Goal: Task Accomplishment & Management: Manage account settings

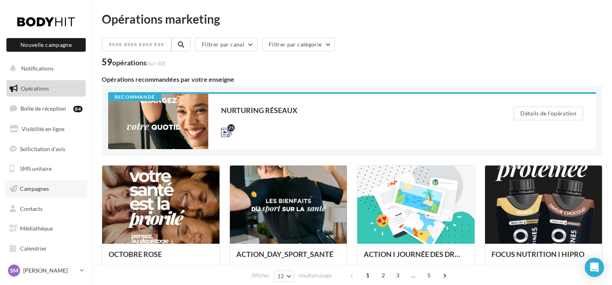
click at [47, 190] on span "Campagnes" at bounding box center [34, 188] width 29 height 7
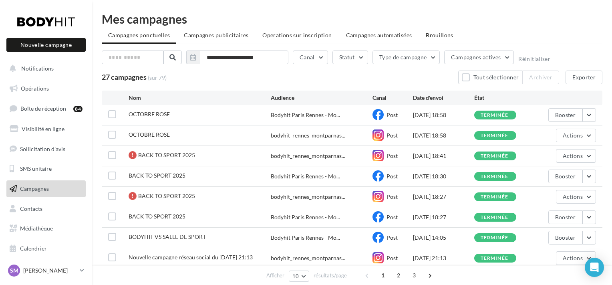
click at [446, 36] on span "Brouillons" at bounding box center [440, 35] width 28 height 7
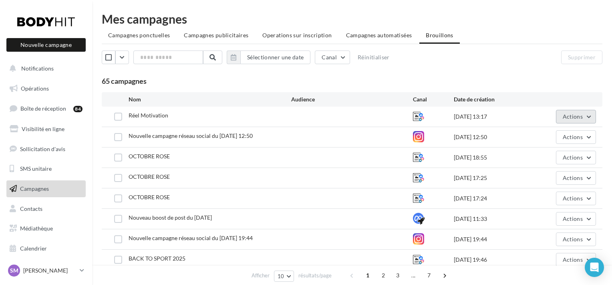
click at [583, 115] on span "Actions" at bounding box center [573, 116] width 20 height 7
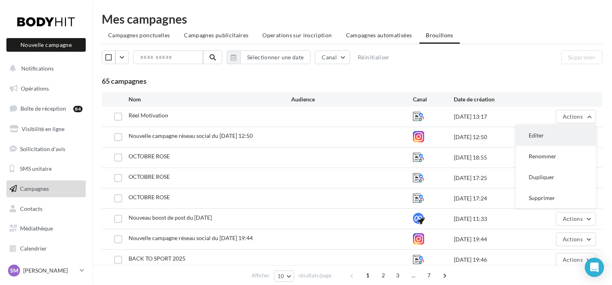
click at [549, 133] on button "Editer" at bounding box center [556, 135] width 80 height 21
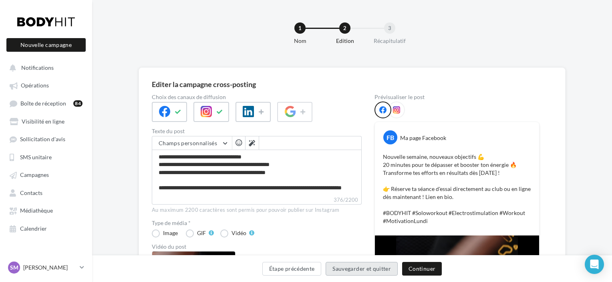
click at [351, 270] on button "Sauvegarder et quitter" at bounding box center [362, 269] width 72 height 14
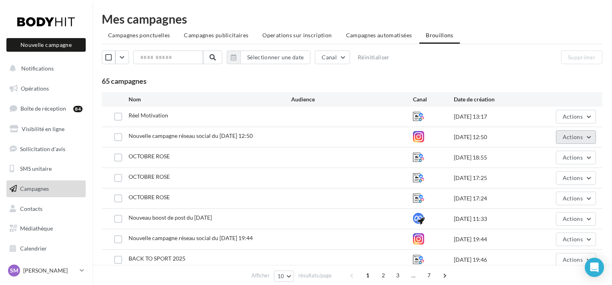
click at [594, 136] on button "Actions" at bounding box center [576, 137] width 40 height 14
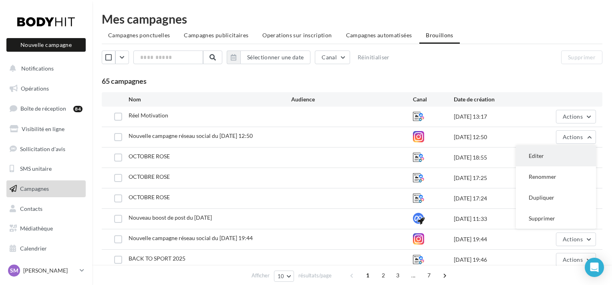
click at [570, 159] on button "Editer" at bounding box center [556, 155] width 80 height 21
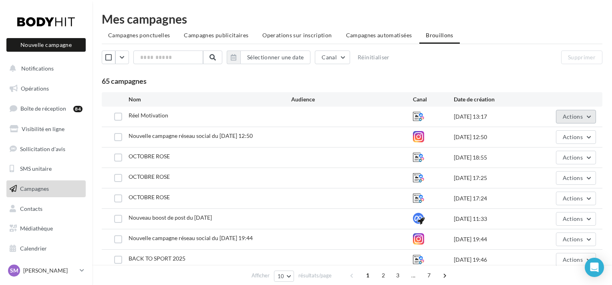
click at [583, 115] on span "Actions" at bounding box center [573, 116] width 20 height 7
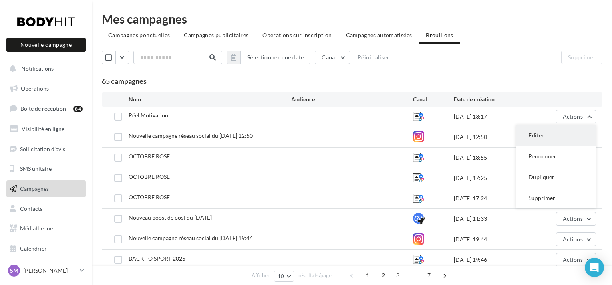
click at [573, 137] on button "Editer" at bounding box center [556, 135] width 80 height 21
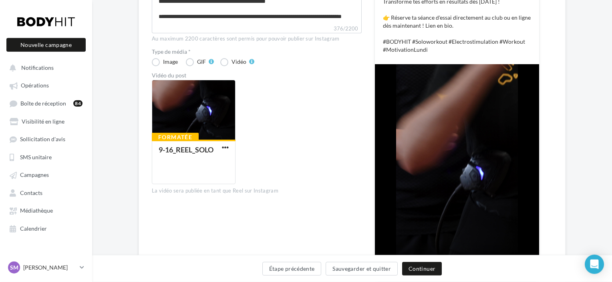
scroll to position [153, 0]
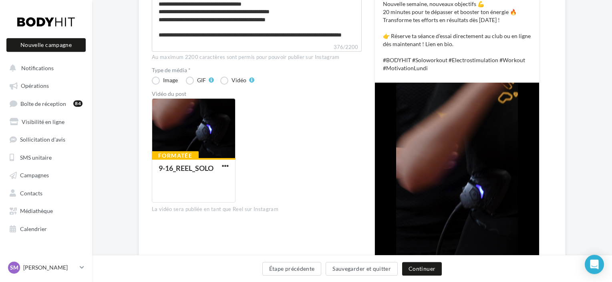
click at [587, 26] on div "**********" at bounding box center [352, 135] width 520 height 440
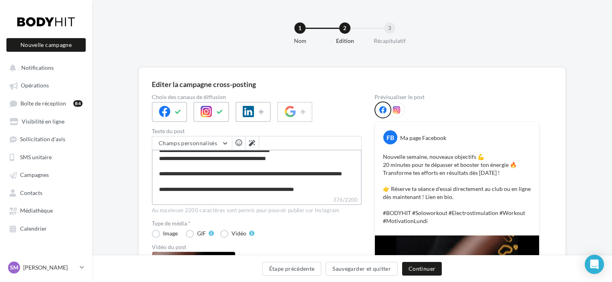
scroll to position [22, 0]
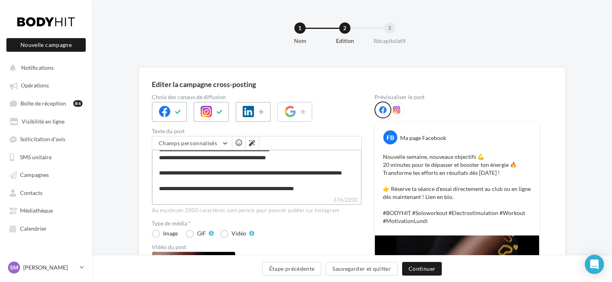
click at [215, 175] on textarea "**********" at bounding box center [257, 172] width 210 height 46
type textarea "**********"
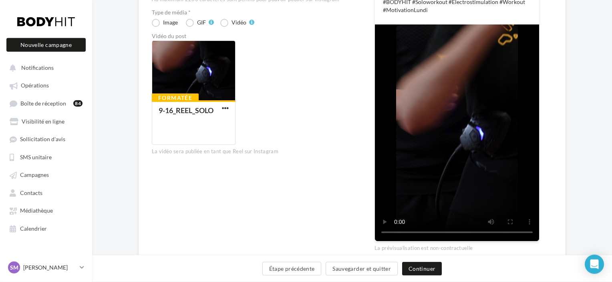
scroll to position [208, 0]
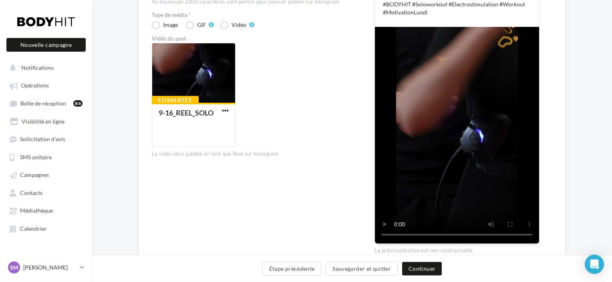
type textarea "**********"
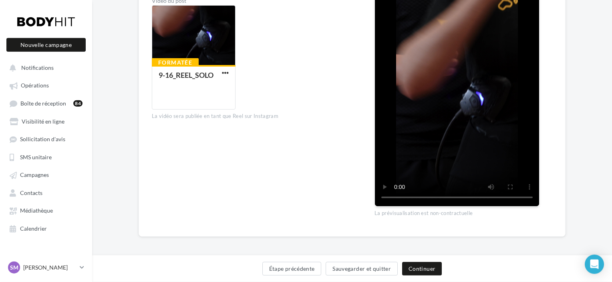
scroll to position [247, 0]
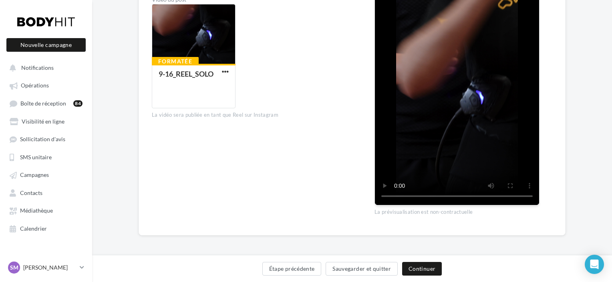
click at [132, 203] on div "**********" at bounding box center [352, 41] width 520 height 440
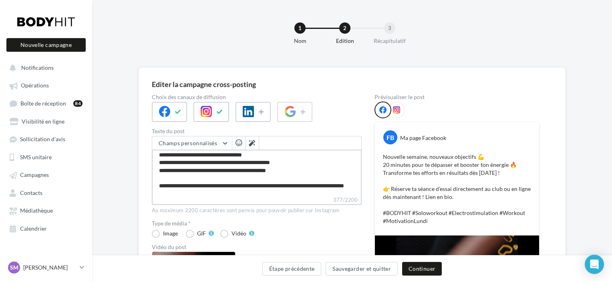
scroll to position [0, 0]
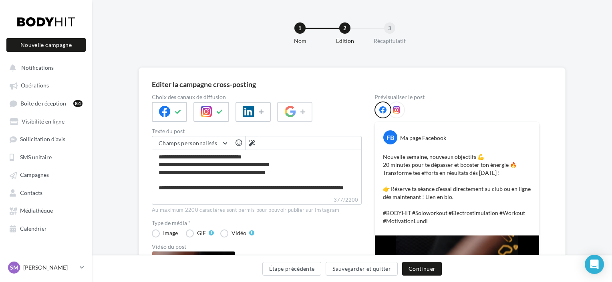
click at [396, 108] on icon at bounding box center [396, 109] width 7 height 7
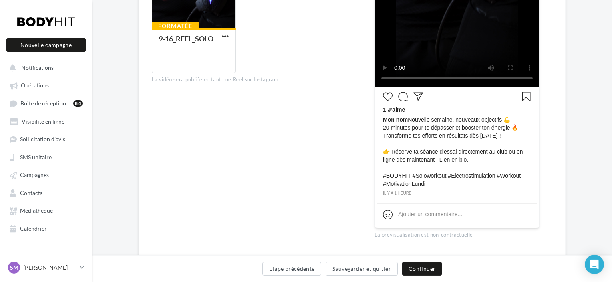
scroll to position [305, 0]
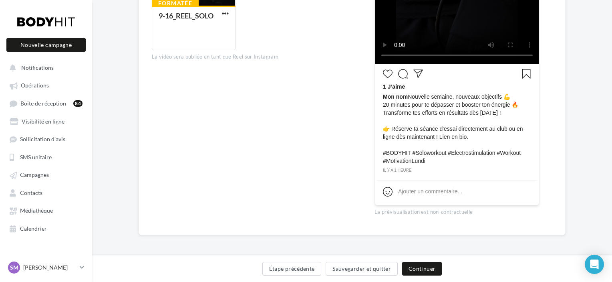
click at [587, 169] on div "**********" at bounding box center [352, 11] width 520 height 498
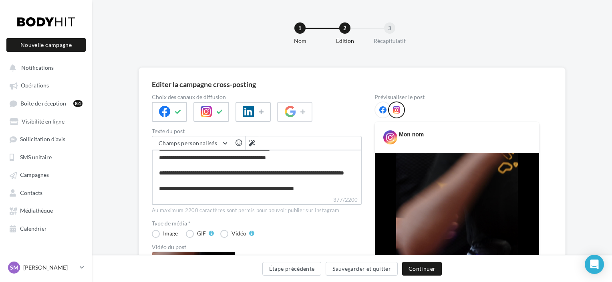
scroll to position [0, 0]
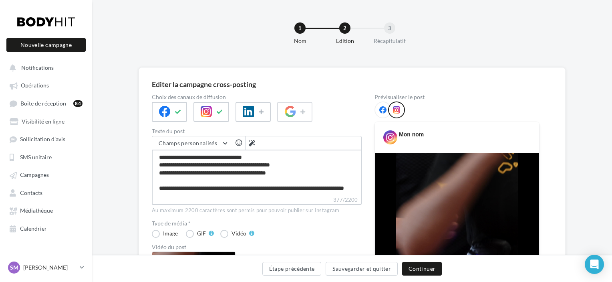
click at [228, 163] on textarea "**********" at bounding box center [257, 172] width 210 height 46
click at [230, 165] on textarea "**********" at bounding box center [257, 172] width 210 height 46
type textarea "**********"
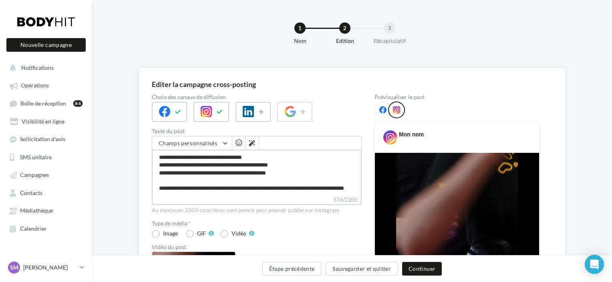
type textarea "**********"
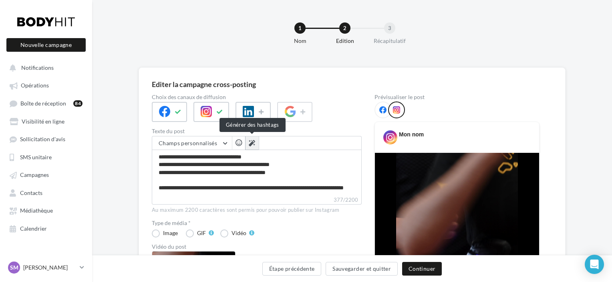
click at [256, 142] on button at bounding box center [252, 143] width 14 height 14
type textarea "**********"
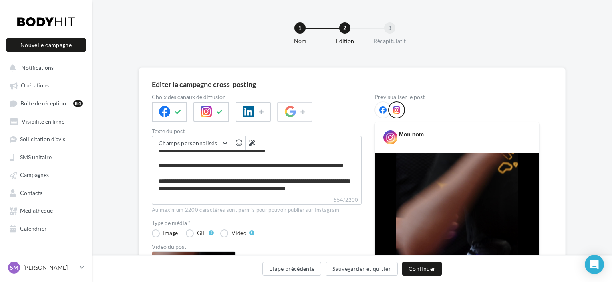
scroll to position [37, 0]
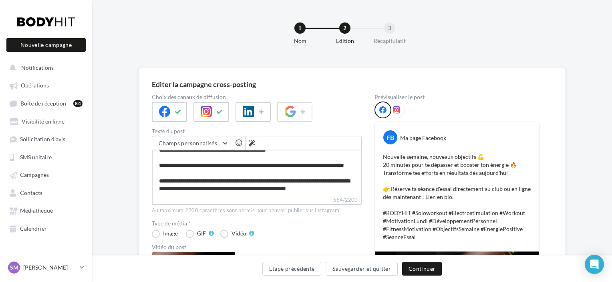
drag, startPoint x: 226, startPoint y: 178, endPoint x: 276, endPoint y: 182, distance: 50.2
click at [276, 182] on textarea "**********" at bounding box center [257, 172] width 210 height 46
type textarea "**********"
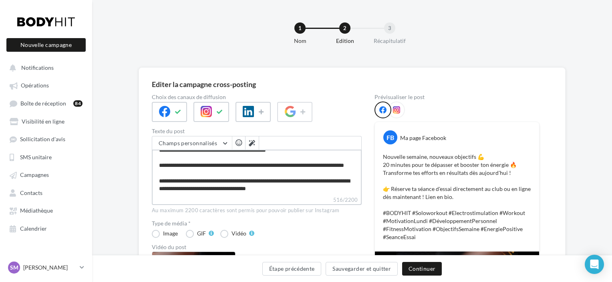
type textarea "**********"
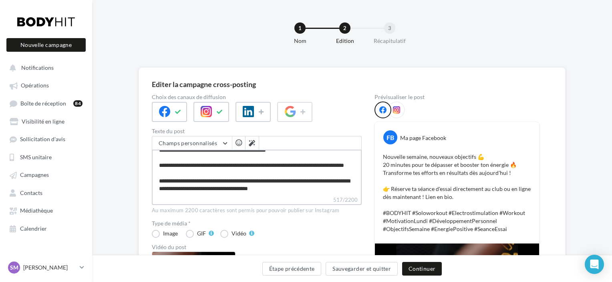
drag, startPoint x: 352, startPoint y: 190, endPoint x: 318, endPoint y: 188, distance: 34.1
click at [318, 188] on textarea "**********" at bounding box center [257, 172] width 210 height 46
type textarea "**********"
drag, startPoint x: 273, startPoint y: 188, endPoint x: 228, endPoint y: 192, distance: 45.0
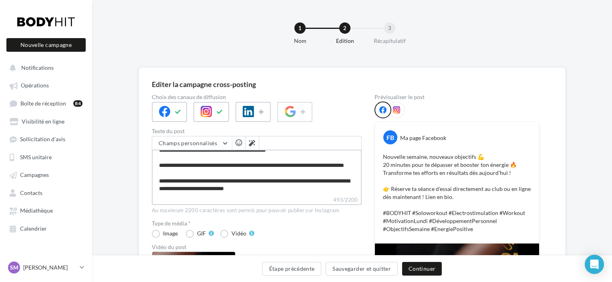
click at [228, 192] on textarea "**********" at bounding box center [257, 172] width 210 height 46
type textarea "**********"
drag, startPoint x: 222, startPoint y: 180, endPoint x: 216, endPoint y: 180, distance: 6.0
click at [216, 180] on textarea "**********" at bounding box center [257, 172] width 210 height 46
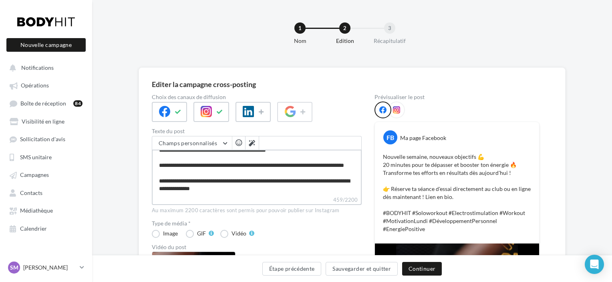
drag, startPoint x: 224, startPoint y: 179, endPoint x: 189, endPoint y: 182, distance: 35.0
click at [189, 182] on textarea "**********" at bounding box center [257, 172] width 210 height 46
type textarea "**********"
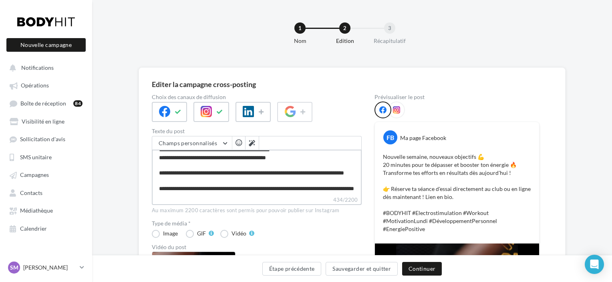
scroll to position [0, 0]
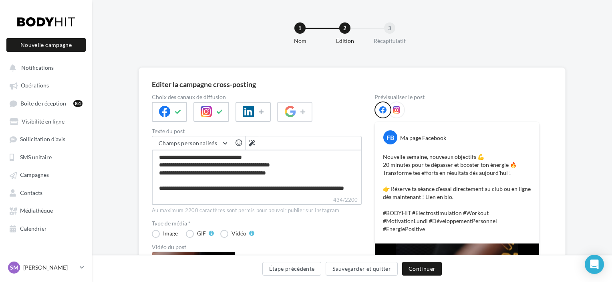
type textarea "**********"
click at [401, 111] on div at bounding box center [396, 109] width 17 height 17
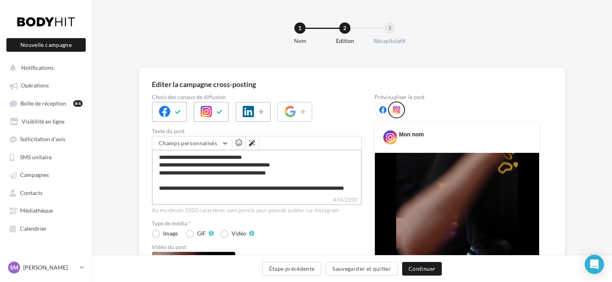
scroll to position [30, 0]
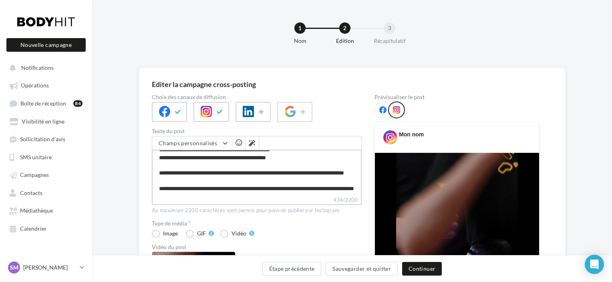
click at [280, 190] on textarea "**********" at bounding box center [257, 172] width 210 height 46
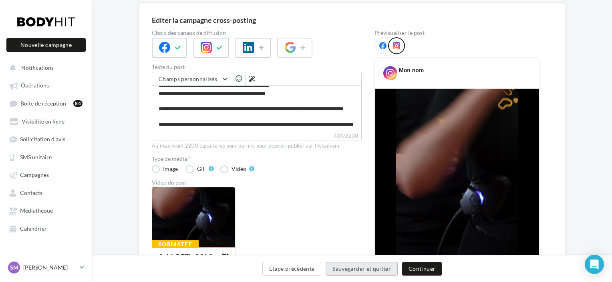
scroll to position [30, 0]
click at [365, 265] on button "Sauvegarder et quitter" at bounding box center [362, 269] width 72 height 14
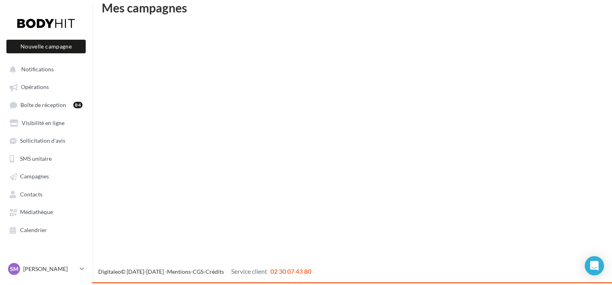
scroll to position [13, 0]
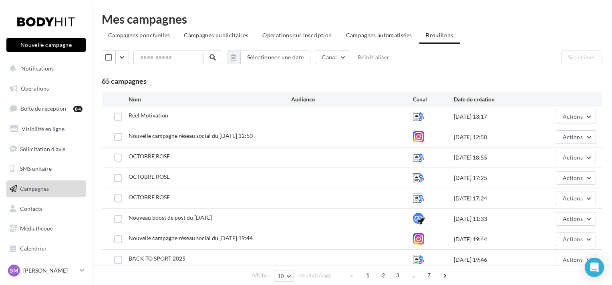
click at [46, 49] on button "Nouvelle campagne" at bounding box center [45, 45] width 79 height 14
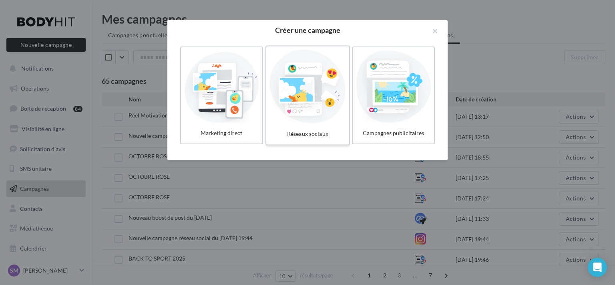
click at [291, 84] on div at bounding box center [308, 87] width 76 height 74
click at [307, 109] on div at bounding box center [308, 87] width 76 height 74
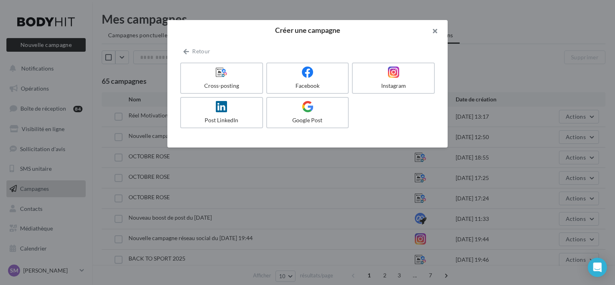
click at [435, 31] on button "button" at bounding box center [432, 32] width 32 height 24
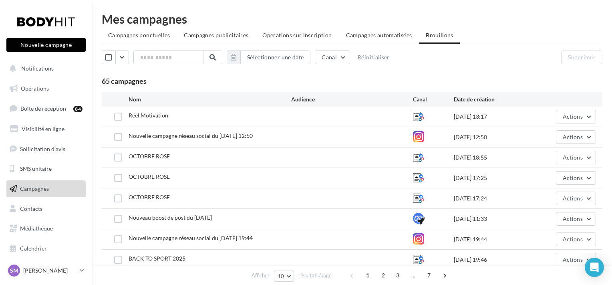
click at [68, 47] on button "Nouvelle campagne" at bounding box center [45, 45] width 79 height 14
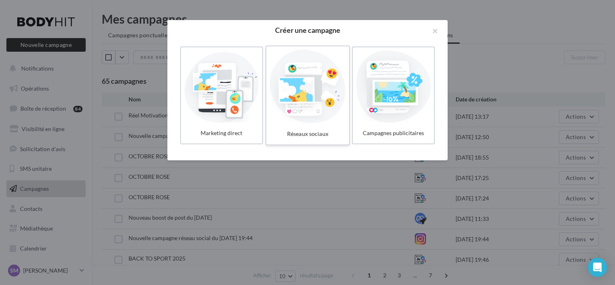
click at [304, 78] on div at bounding box center [308, 87] width 76 height 74
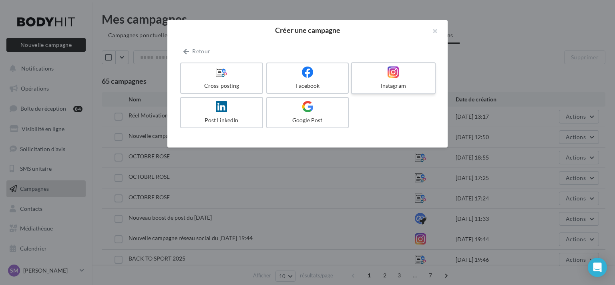
click at [369, 85] on div "Instagram" at bounding box center [393, 86] width 76 height 8
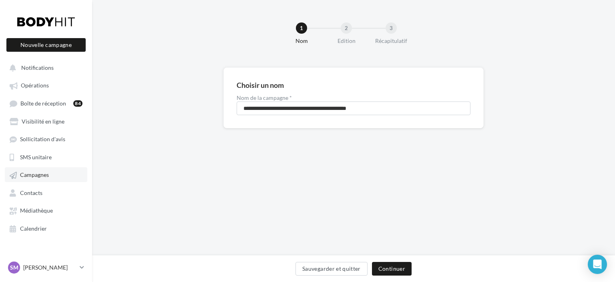
click at [42, 175] on span "Campagnes" at bounding box center [34, 174] width 29 height 7
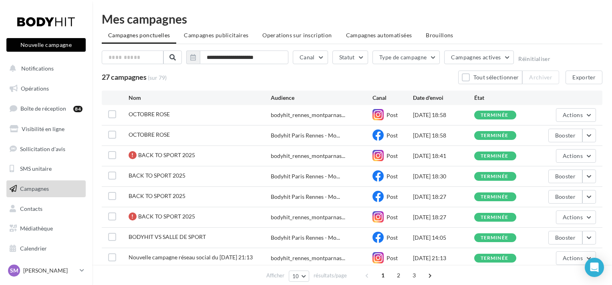
click at [54, 43] on button "Nouvelle campagne" at bounding box center [45, 45] width 79 height 14
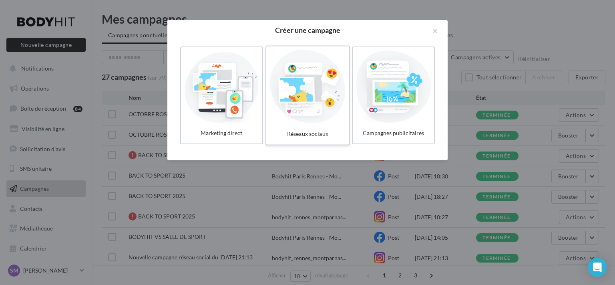
click at [332, 92] on div at bounding box center [308, 87] width 76 height 74
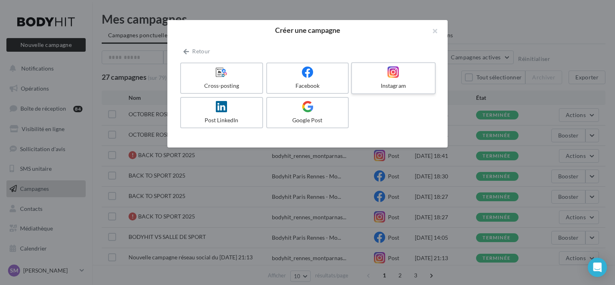
click at [370, 70] on div at bounding box center [393, 72] width 76 height 12
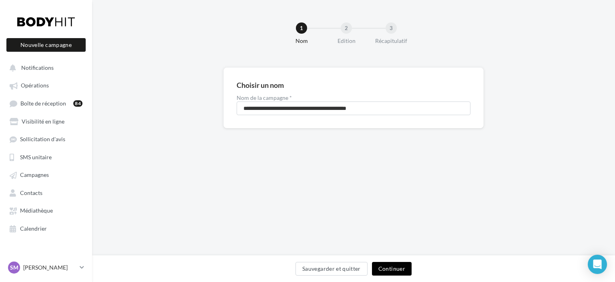
click at [384, 263] on button "Continuer" at bounding box center [392, 269] width 40 height 14
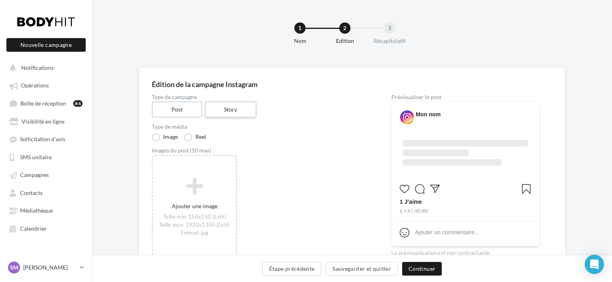
click at [244, 107] on label "Story" at bounding box center [230, 109] width 51 height 16
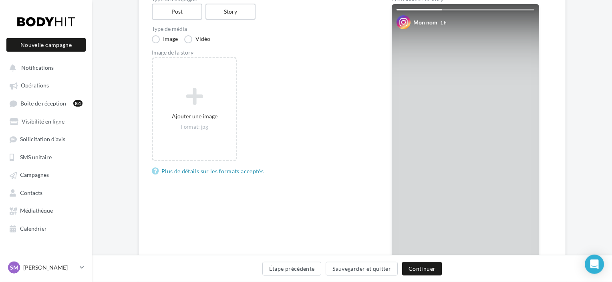
scroll to position [160, 0]
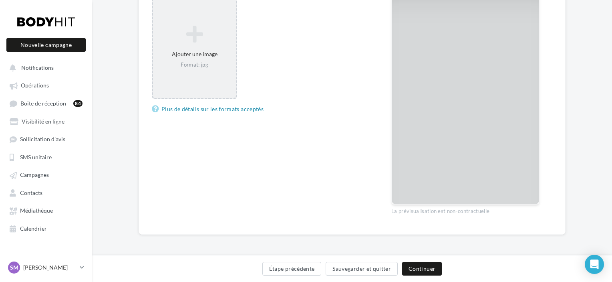
click at [220, 62] on div "Format: jpg" at bounding box center [194, 64] width 77 height 7
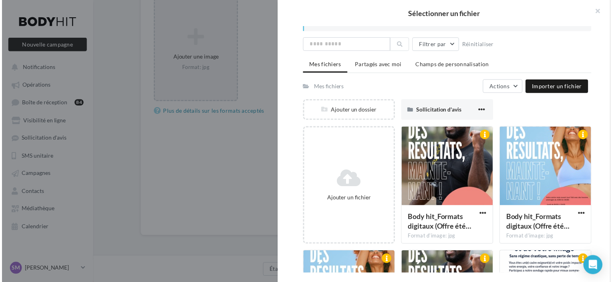
scroll to position [0, 0]
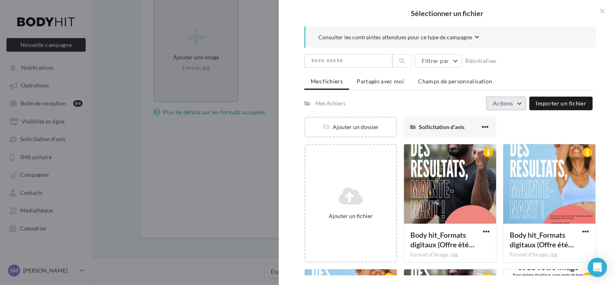
click at [516, 103] on button "Actions" at bounding box center [506, 104] width 40 height 14
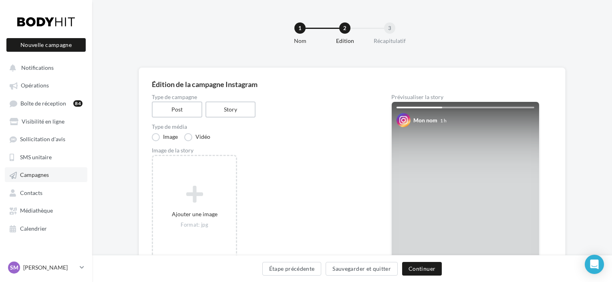
click at [55, 174] on link "Campagnes" at bounding box center [46, 174] width 83 height 14
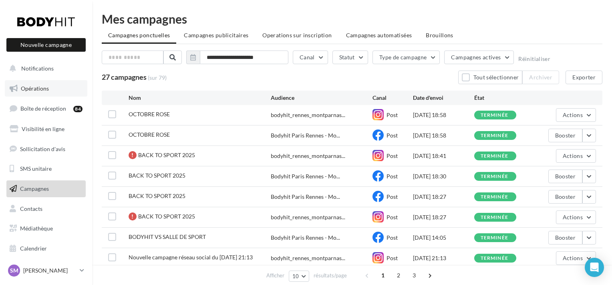
click at [62, 90] on link "Opérations" at bounding box center [46, 88] width 83 height 17
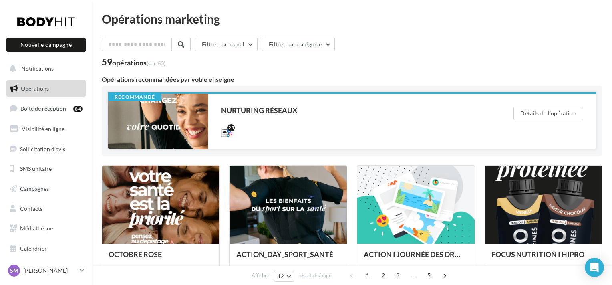
click at [180, 132] on div at bounding box center [158, 121] width 100 height 55
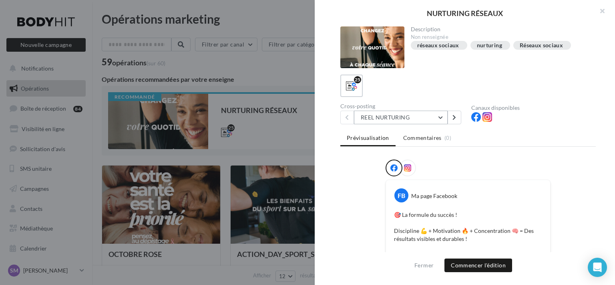
click at [433, 114] on button "REEL NURTURING" at bounding box center [401, 118] width 94 height 14
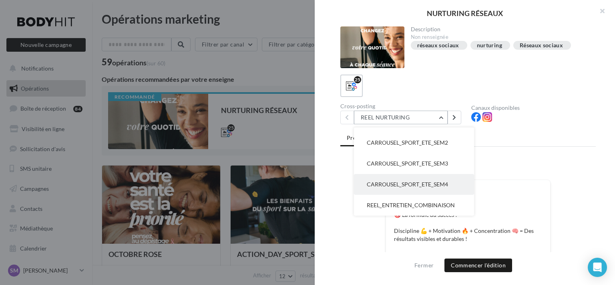
scroll to position [361, 0]
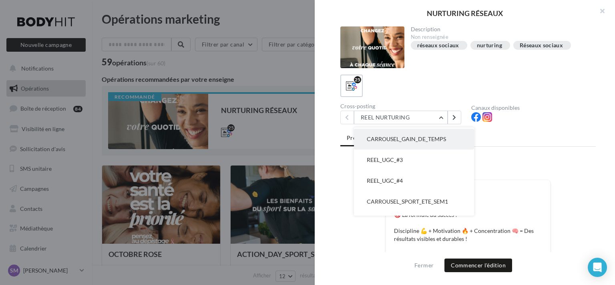
click at [393, 137] on span "CARROUSEL_GAIN_DE_TEMPS" at bounding box center [406, 138] width 79 height 7
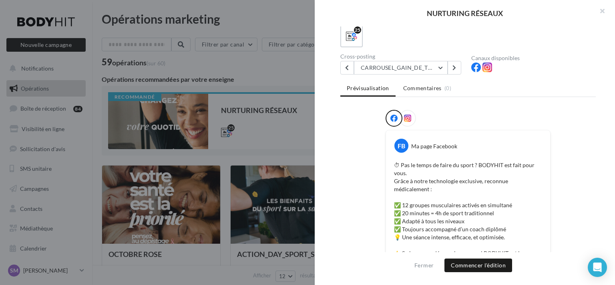
scroll to position [0, 0]
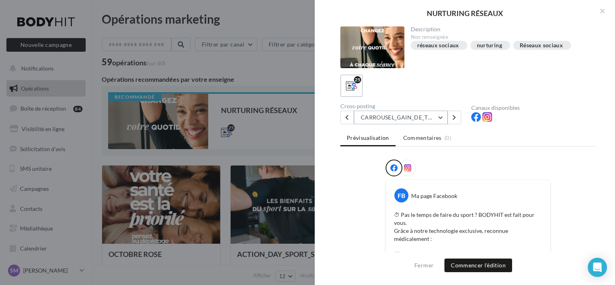
click at [425, 117] on button "CARROUSEL_GAIN_DE_TEMPS" at bounding box center [401, 118] width 94 height 14
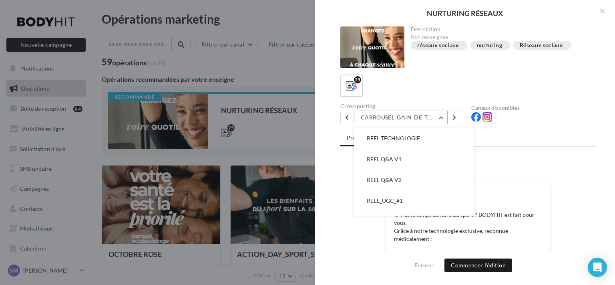
scroll to position [197, 0]
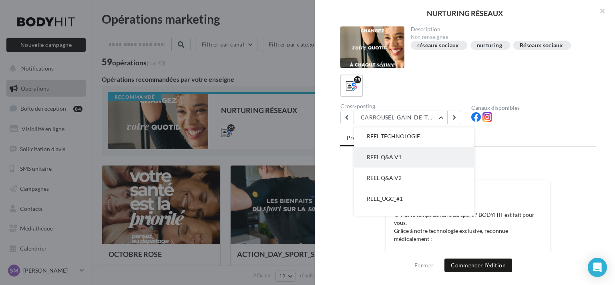
click at [433, 153] on button "REEL Q&A V1" at bounding box center [414, 157] width 120 height 21
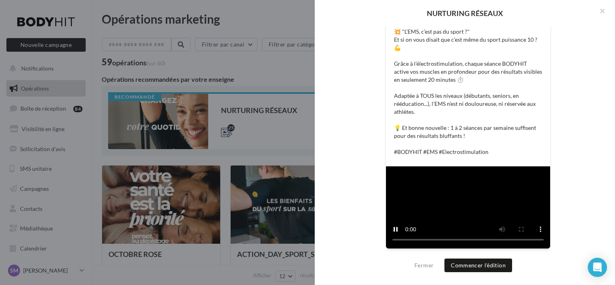
scroll to position [0, 0]
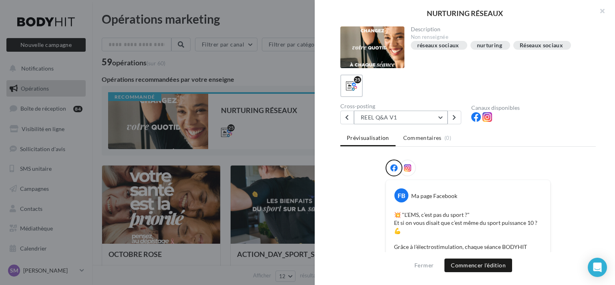
click at [440, 119] on button "REEL Q&A V1" at bounding box center [401, 118] width 94 height 14
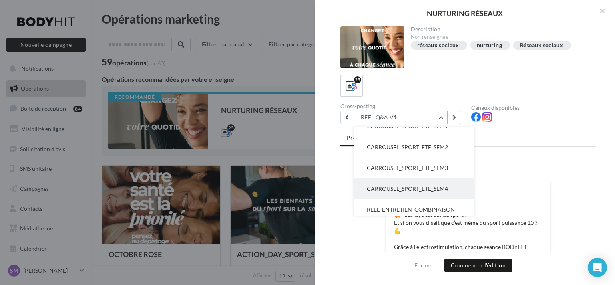
scroll to position [441, 0]
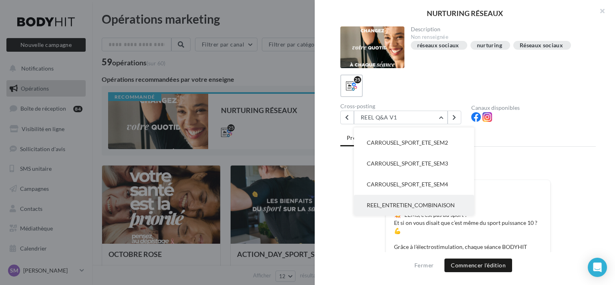
click at [407, 204] on span "REEL_ENTRETIEN_COMBINAISON" at bounding box center [411, 205] width 88 height 7
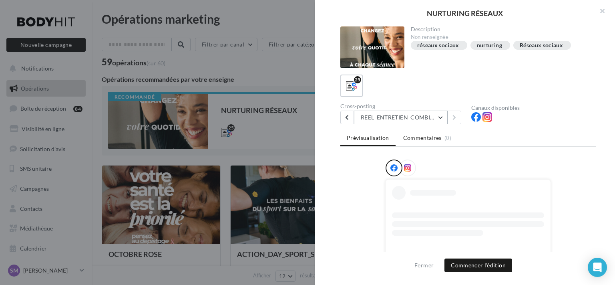
click at [435, 114] on button "REEL_ENTRETIEN_COMBINAISON" at bounding box center [401, 118] width 94 height 14
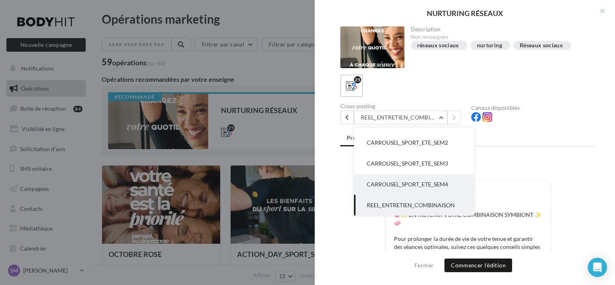
click at [424, 187] on span "CARROUSEL_SPORT_ETE_SEM4" at bounding box center [407, 184] width 81 height 7
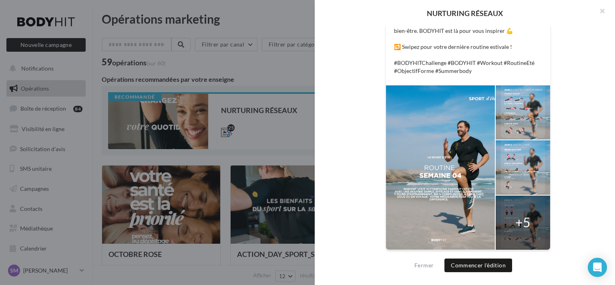
scroll to position [0, 0]
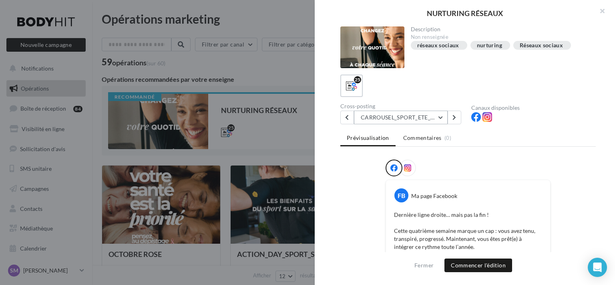
click at [444, 116] on button "CARROUSEL_SPORT_ETE_SEM4" at bounding box center [401, 118] width 94 height 14
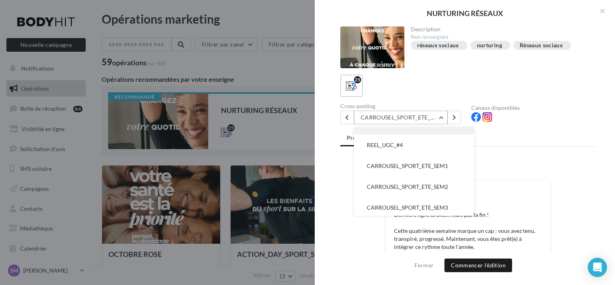
scroll to position [361, 0]
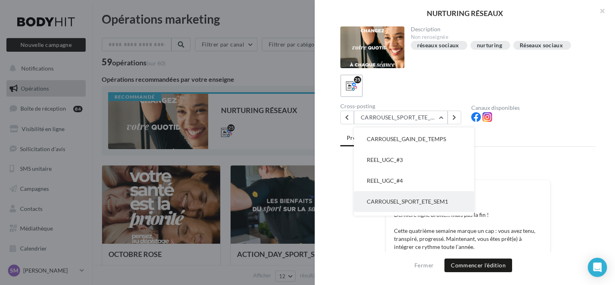
click at [435, 198] on span "CARROUSEL_SPORT_ETE_SEM1" at bounding box center [407, 201] width 81 height 7
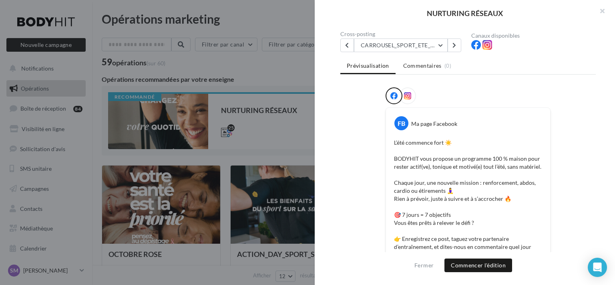
scroll to position [0, 0]
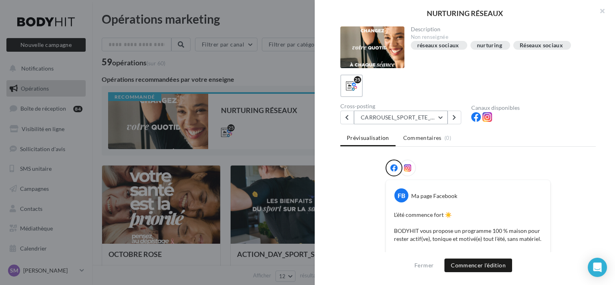
click at [442, 111] on button "CARROUSEL_SPORT_ETE_SEM1" at bounding box center [401, 118] width 94 height 14
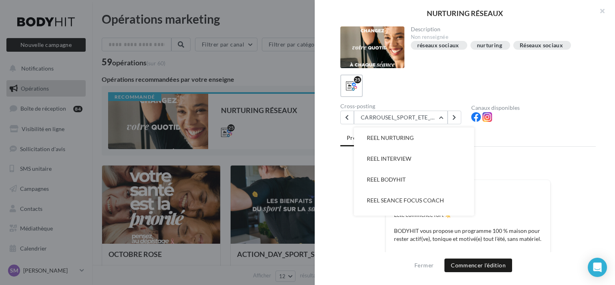
click at [232, 95] on div at bounding box center [307, 142] width 615 height 285
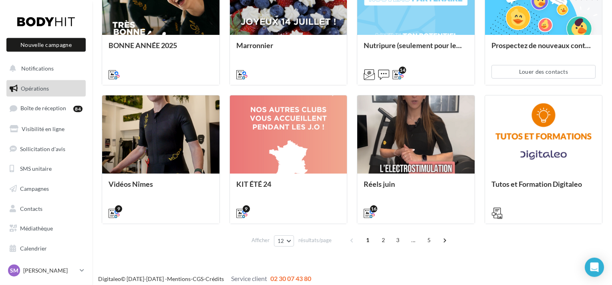
scroll to position [353, 0]
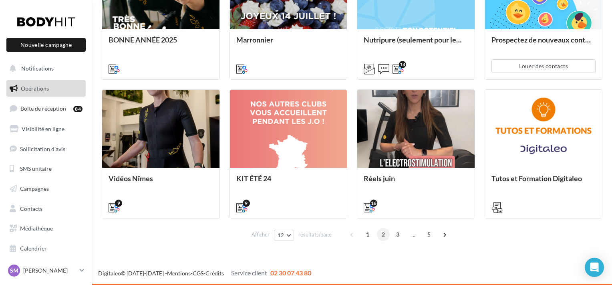
click at [383, 236] on span "2" at bounding box center [383, 234] width 13 height 13
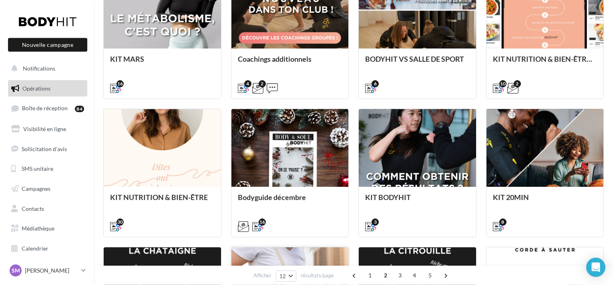
scroll to position [82, 0]
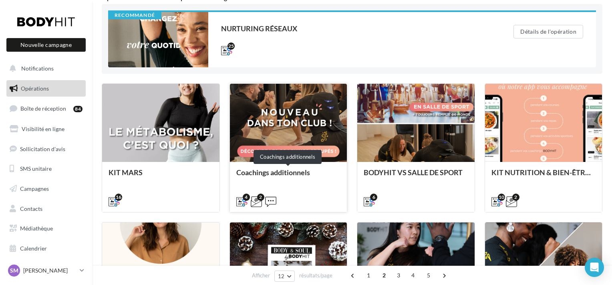
click at [325, 177] on div "Coachings additionnels" at bounding box center [288, 176] width 105 height 16
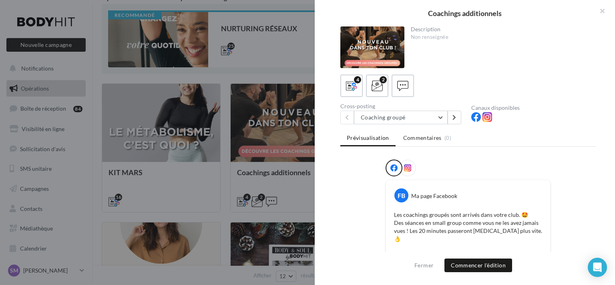
click at [409, 164] on icon at bounding box center [407, 167] width 7 height 7
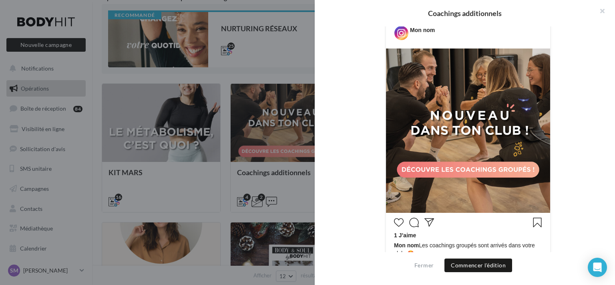
scroll to position [0, 0]
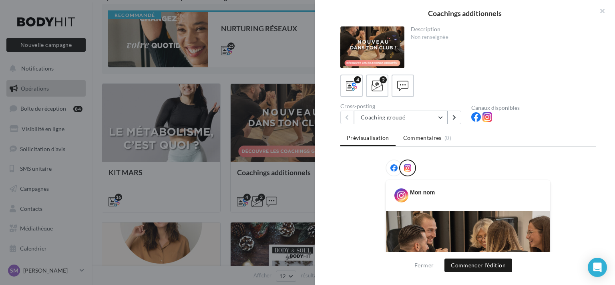
click at [437, 117] on button "Coaching groupé" at bounding box center [401, 118] width 94 height 14
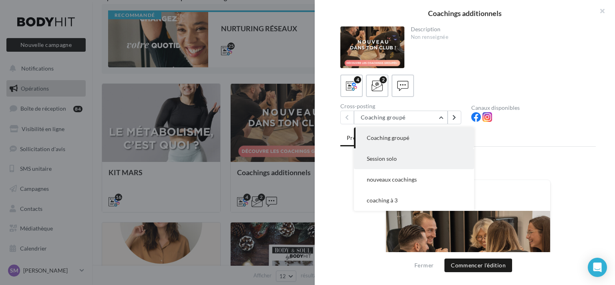
click at [396, 164] on button "Session solo" at bounding box center [414, 158] width 120 height 21
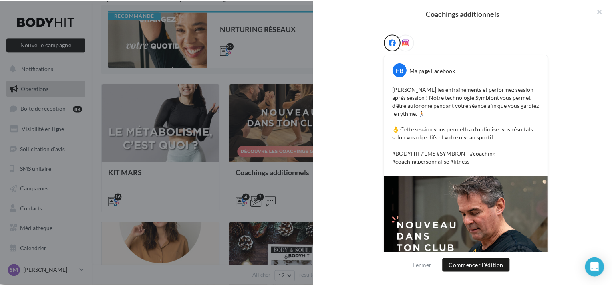
scroll to position [208, 0]
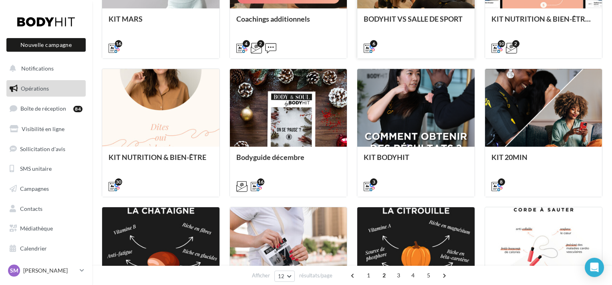
scroll to position [333, 0]
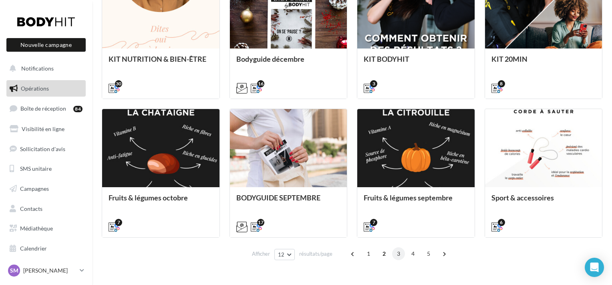
click at [394, 254] on span "3" at bounding box center [398, 253] width 13 height 13
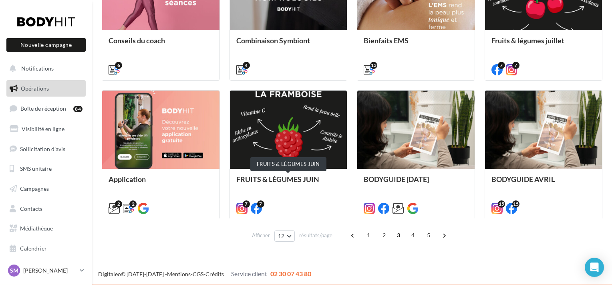
scroll to position [353, 0]
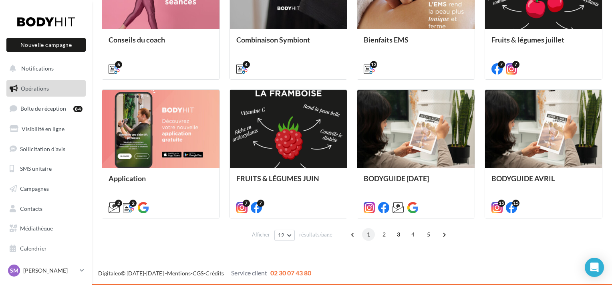
click at [369, 234] on span "1" at bounding box center [368, 234] width 13 height 13
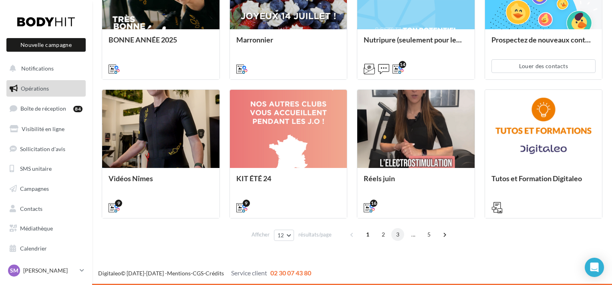
click at [394, 236] on span "3" at bounding box center [397, 234] width 13 height 13
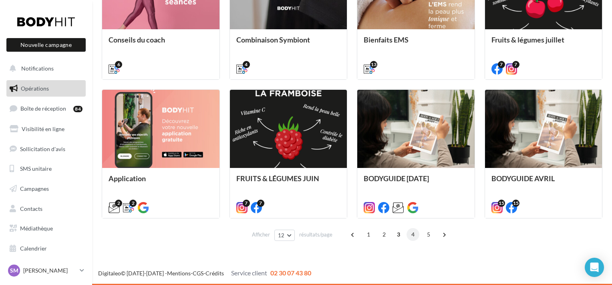
click at [414, 236] on span "4" at bounding box center [413, 234] width 13 height 13
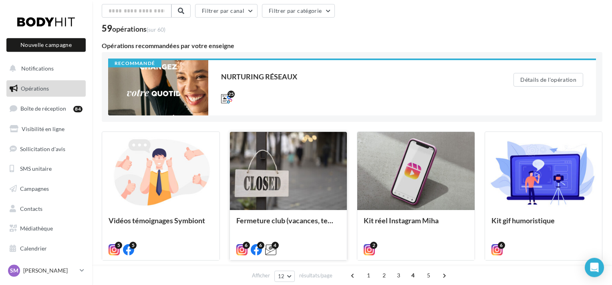
scroll to position [0, 0]
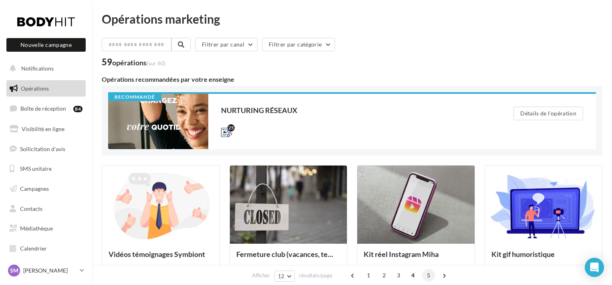
click at [425, 274] on span "5" at bounding box center [428, 275] width 13 height 13
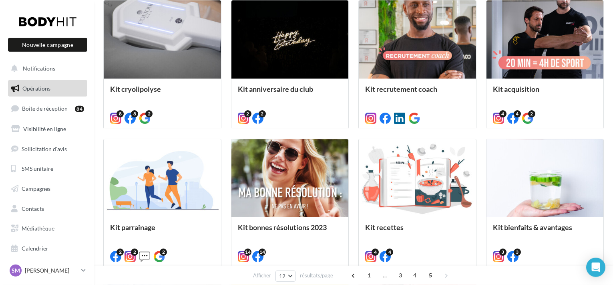
scroll to position [82, 0]
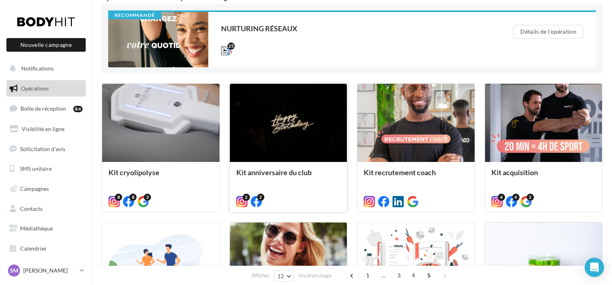
click at [273, 194] on div "2 2" at bounding box center [288, 201] width 117 height 22
click at [320, 178] on div "Kit anniversaire du club" at bounding box center [288, 176] width 105 height 16
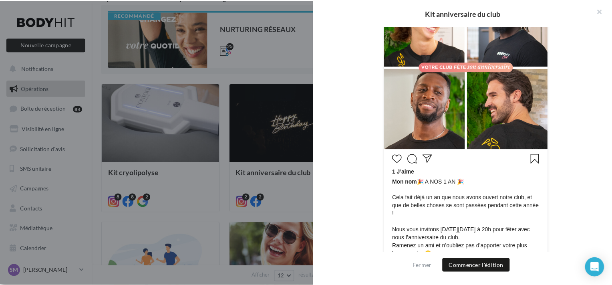
scroll to position [294, 0]
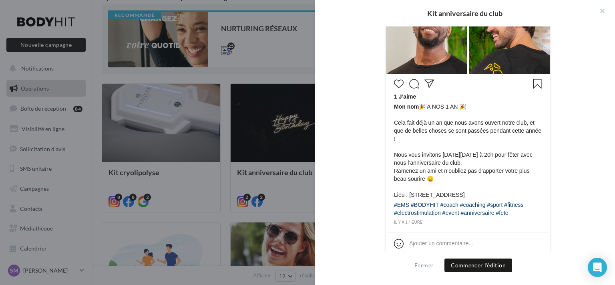
click at [244, 154] on div at bounding box center [307, 142] width 615 height 285
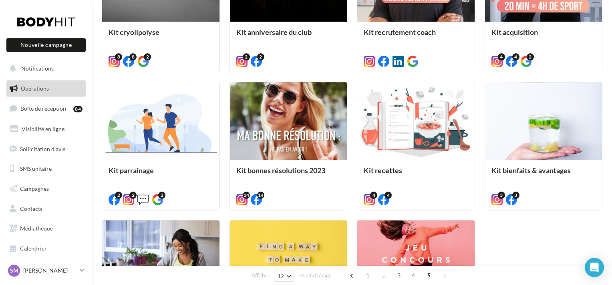
scroll to position [333, 0]
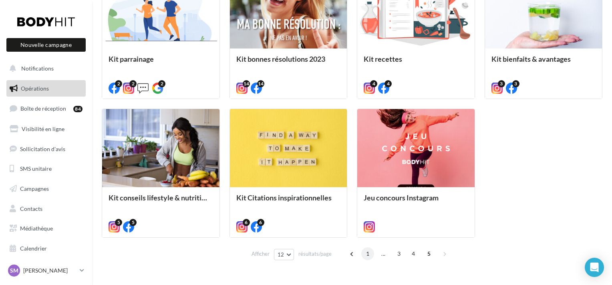
click at [365, 254] on span "1" at bounding box center [367, 253] width 13 height 13
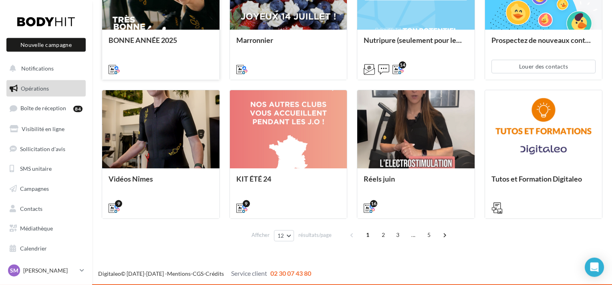
scroll to position [353, 0]
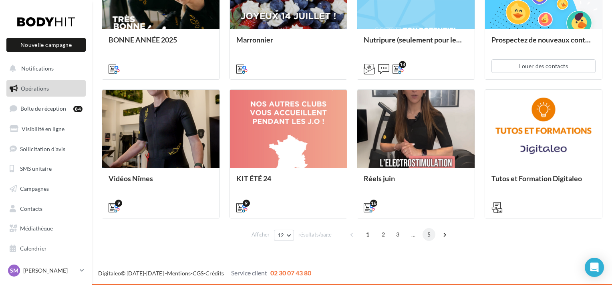
click at [429, 237] on span "5" at bounding box center [429, 234] width 13 height 13
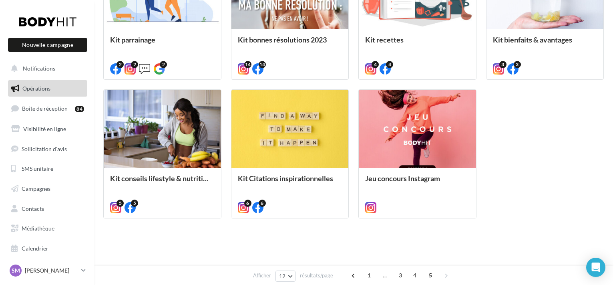
scroll to position [133, 0]
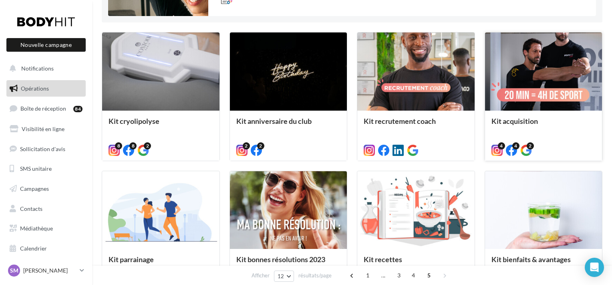
click at [547, 145] on div "4 4 2" at bounding box center [543, 149] width 117 height 22
click at [525, 113] on div "Kit acquisition" at bounding box center [543, 135] width 117 height 49
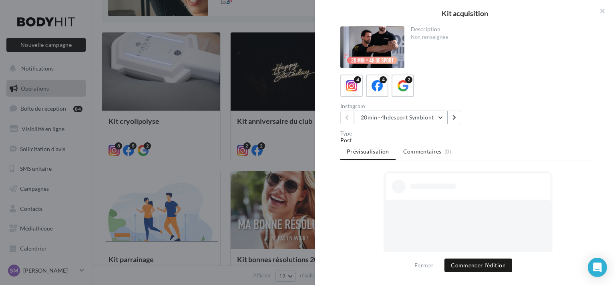
click at [429, 119] on button "20min=4hdesport Symbiont" at bounding box center [401, 118] width 94 height 14
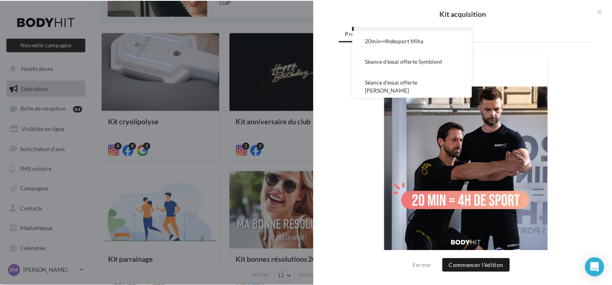
scroll to position [220, 0]
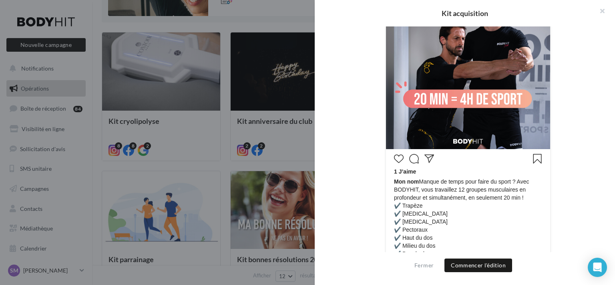
click at [256, 134] on div at bounding box center [307, 142] width 615 height 285
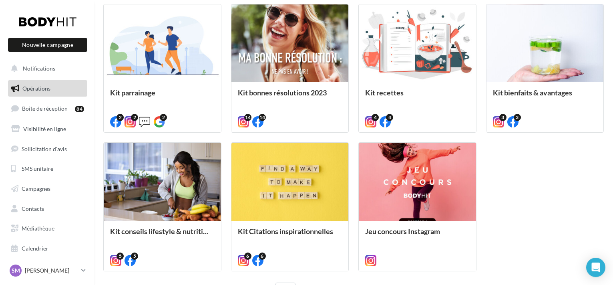
scroll to position [333, 0]
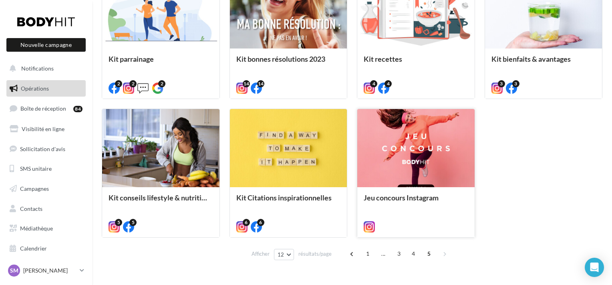
click at [416, 176] on div at bounding box center [415, 148] width 117 height 79
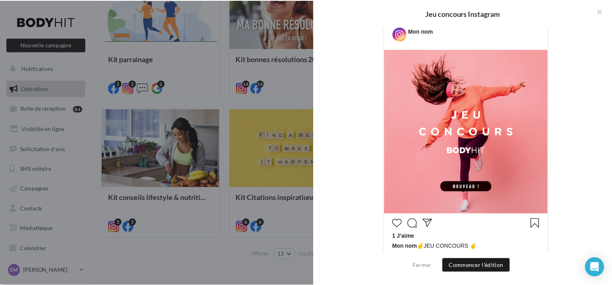
scroll to position [368, 0]
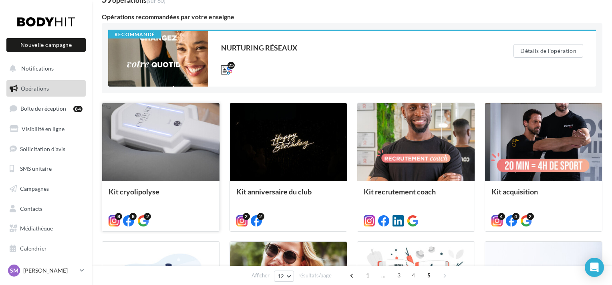
scroll to position [0, 0]
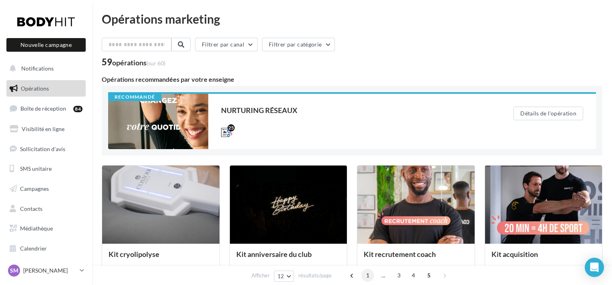
click at [370, 276] on span "1" at bounding box center [367, 275] width 13 height 13
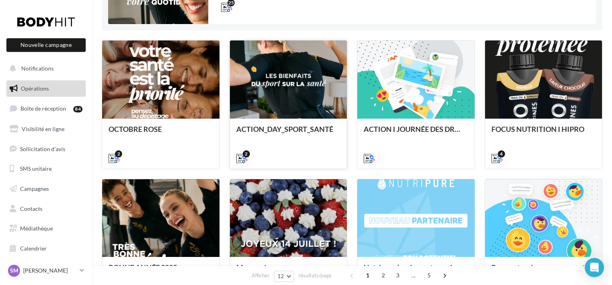
scroll to position [252, 0]
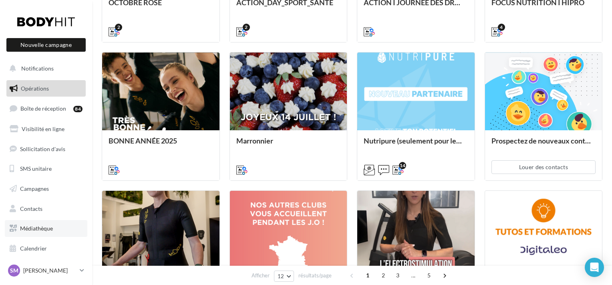
click at [54, 228] on link "Médiathèque" at bounding box center [46, 228] width 83 height 17
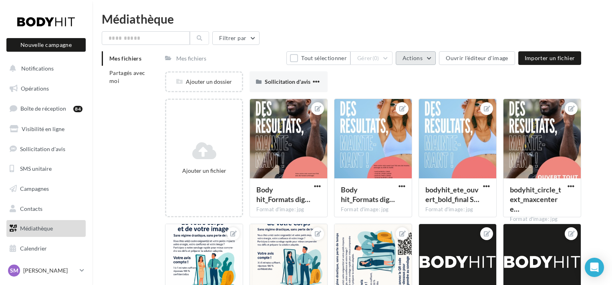
click at [419, 62] on button "Actions" at bounding box center [416, 58] width 40 height 14
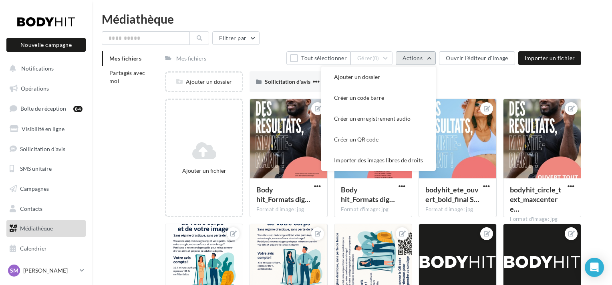
click at [421, 62] on button "Actions" at bounding box center [416, 58] width 40 height 14
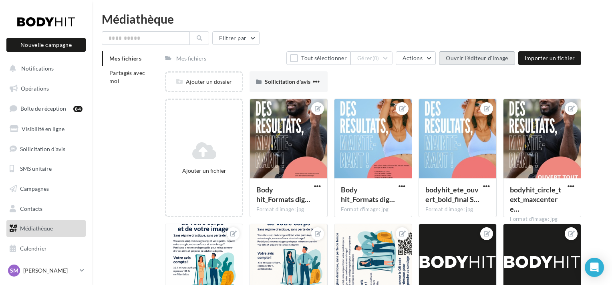
click at [491, 62] on button "Ouvrir l'éditeur d'image" at bounding box center [477, 58] width 76 height 14
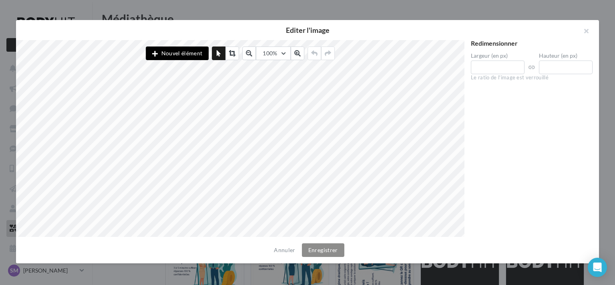
click at [190, 51] on button "Nouvel élément" at bounding box center [177, 53] width 63 height 14
click at [581, 32] on button "button" at bounding box center [583, 32] width 32 height 24
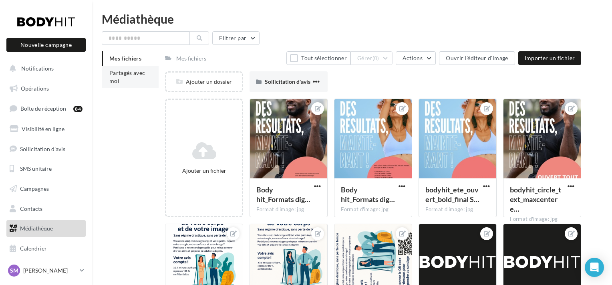
click at [126, 74] on span "Partagés avec moi" at bounding box center [127, 76] width 36 height 15
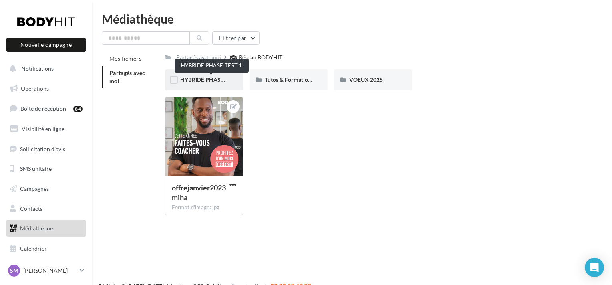
click at [226, 83] on span "HYBRIDE PHASE TEST 1" at bounding box center [211, 79] width 62 height 7
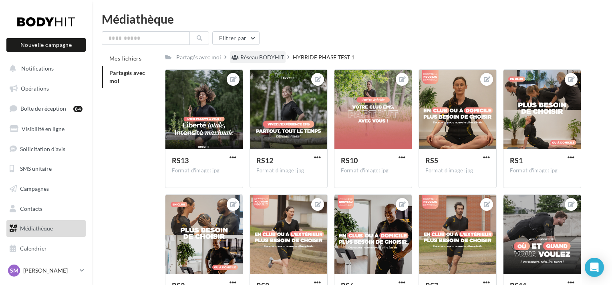
click at [249, 55] on div "Réseau BODYHIT" at bounding box center [262, 57] width 44 height 8
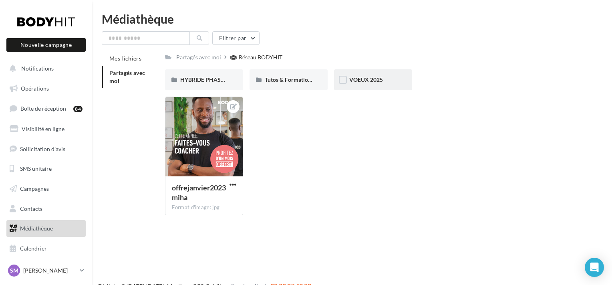
click at [362, 86] on div "VOEUX 2025" at bounding box center [373, 79] width 78 height 21
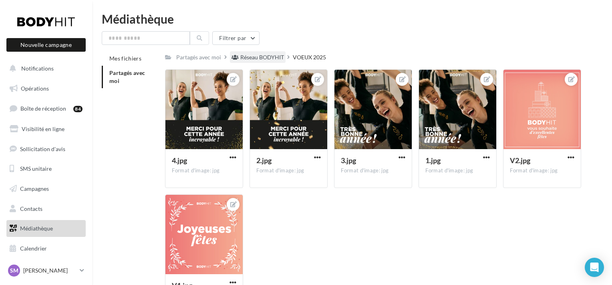
click at [271, 52] on div "Réseau BODYHIT" at bounding box center [258, 57] width 56 height 12
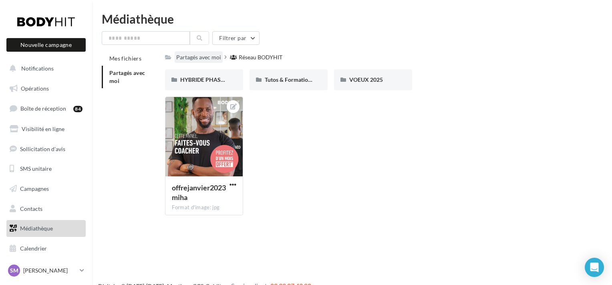
click at [208, 59] on div "Partagés avec moi" at bounding box center [198, 57] width 45 height 8
click at [198, 56] on div "Partagés avec moi" at bounding box center [198, 57] width 45 height 8
click at [200, 75] on div "HYBRIDE PHASE TEST 1" at bounding box center [204, 79] width 78 height 21
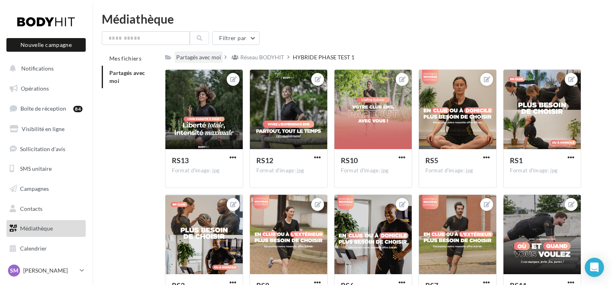
click at [214, 57] on div "Partagés avec moi" at bounding box center [198, 57] width 45 height 8
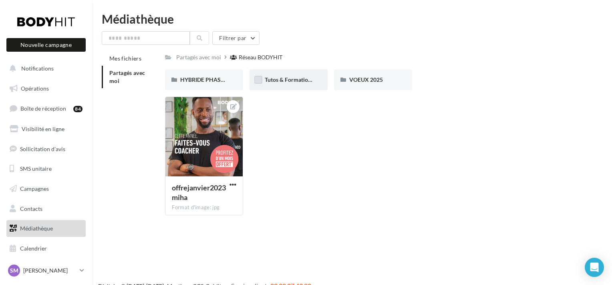
click at [261, 81] on label at bounding box center [258, 80] width 8 height 8
click at [260, 80] on icon at bounding box center [259, 80] width 6 height 6
click at [281, 80] on span "Tutos & Formations DIGITALEO" at bounding box center [304, 79] width 79 height 7
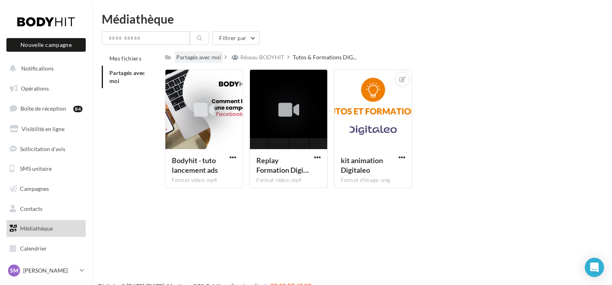
click at [187, 57] on div "Partagés avec moi" at bounding box center [198, 57] width 45 height 8
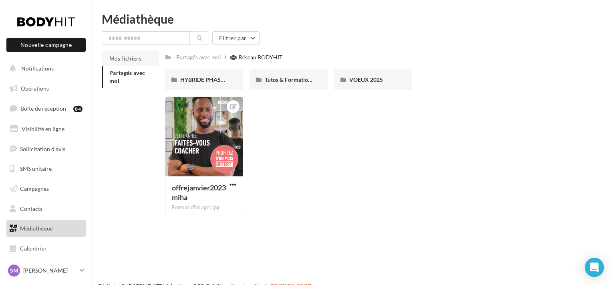
click at [131, 59] on span "Mes fichiers" at bounding box center [125, 58] width 32 height 7
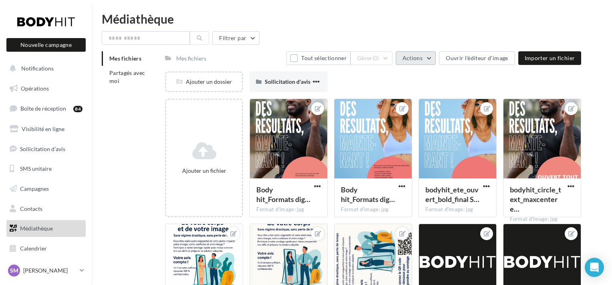
click at [429, 63] on button "Actions" at bounding box center [416, 58] width 40 height 14
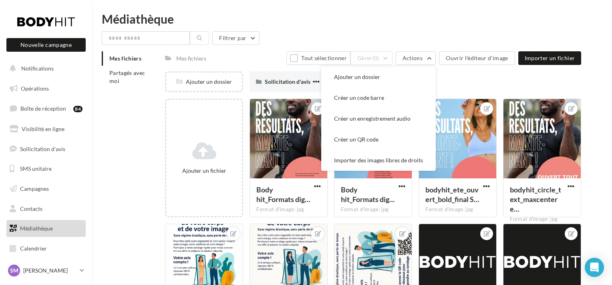
click at [457, 77] on div "Ajouter un dossier Sollicitation d'avis Sollicitation d'avis" at bounding box center [376, 84] width 423 height 27
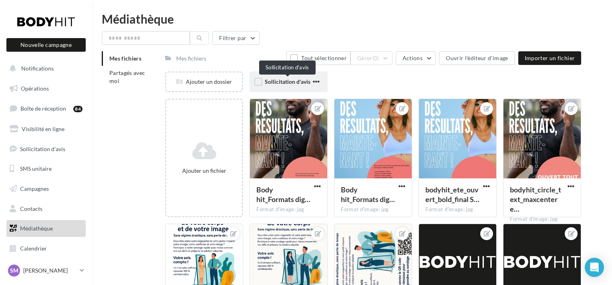
click at [279, 82] on span "Sollicitation d'avis" at bounding box center [288, 81] width 46 height 7
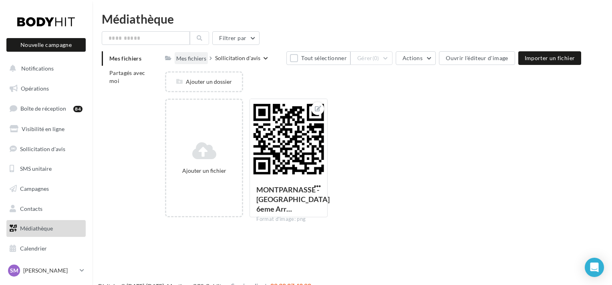
click at [198, 60] on div "Mes fichiers" at bounding box center [191, 58] width 30 height 8
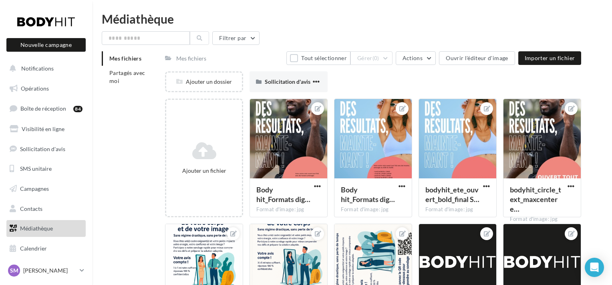
click at [188, 60] on div "Mes fichiers" at bounding box center [191, 58] width 30 height 8
click at [195, 57] on div "Mes fichiers" at bounding box center [191, 58] width 30 height 8
click at [125, 70] on span "Partagés avec moi" at bounding box center [127, 76] width 36 height 15
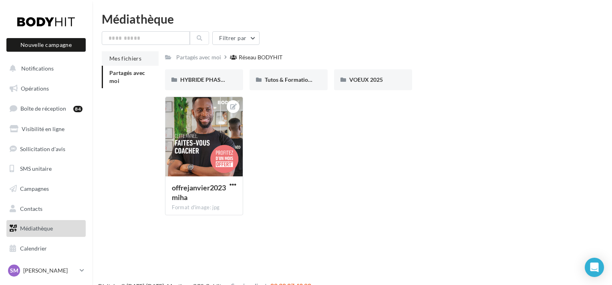
click at [143, 58] on li "Mes fichiers" at bounding box center [130, 58] width 57 height 14
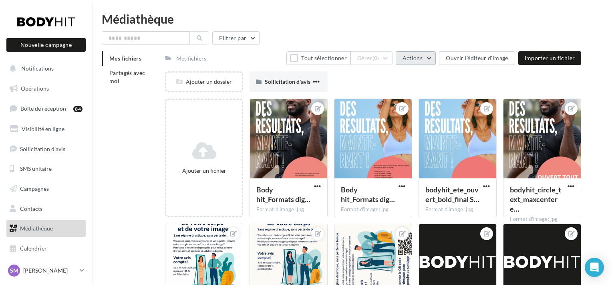
click at [427, 60] on button "Actions" at bounding box center [416, 58] width 40 height 14
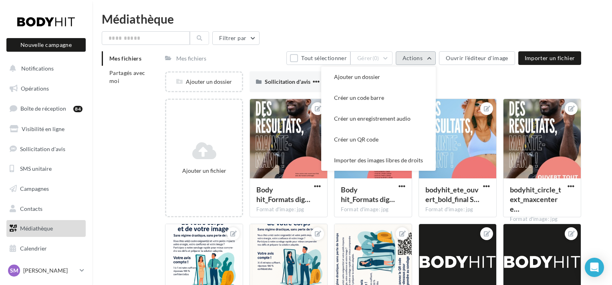
click at [427, 60] on button "Actions" at bounding box center [416, 58] width 40 height 14
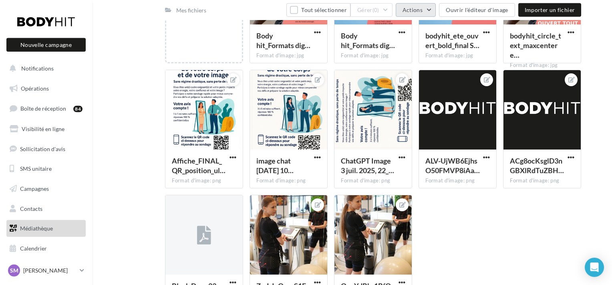
scroll to position [223, 0]
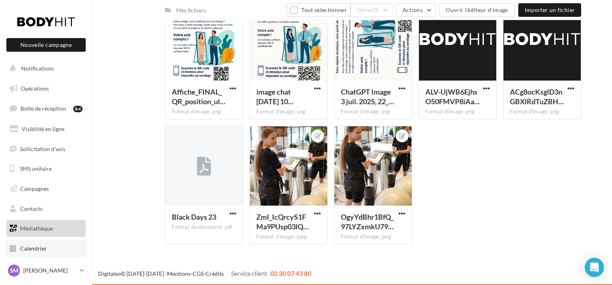
click at [52, 249] on link "Calendrier" at bounding box center [46, 248] width 83 height 17
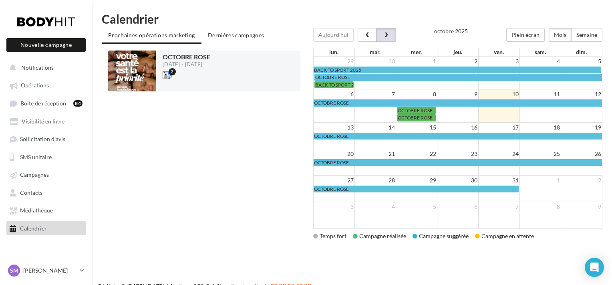
click at [390, 37] on button "button" at bounding box center [386, 35] width 19 height 14
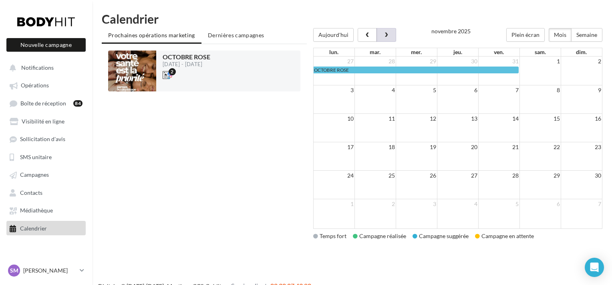
click at [386, 36] on span "button" at bounding box center [386, 35] width 7 height 6
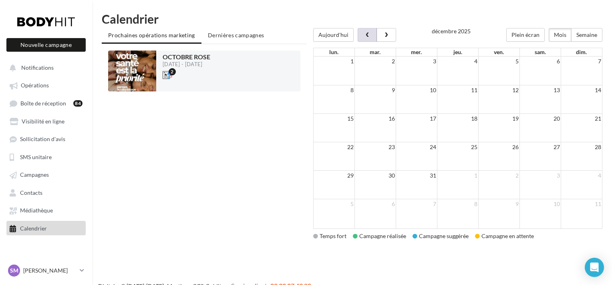
click at [369, 36] on button "button" at bounding box center [367, 35] width 19 height 14
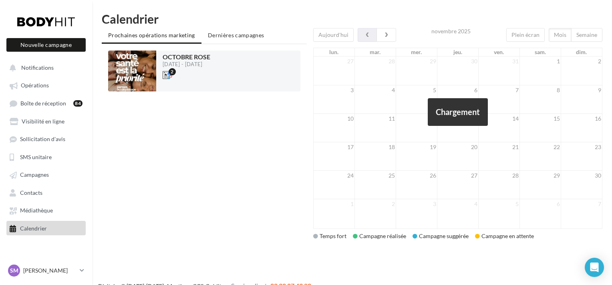
click at [369, 36] on div at bounding box center [458, 128] width 290 height 201
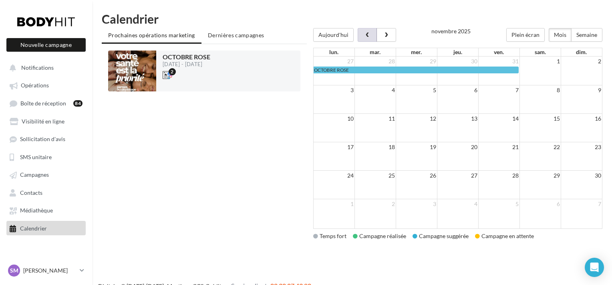
click at [369, 36] on button "button" at bounding box center [367, 35] width 19 height 14
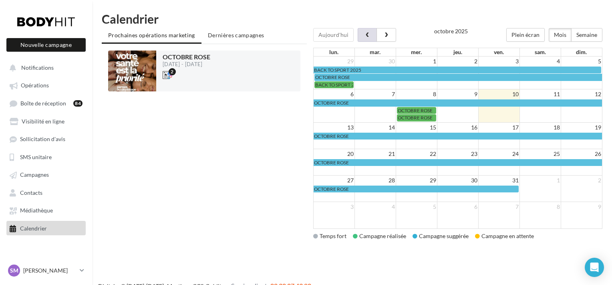
click at [369, 28] on div "Chargement '" at bounding box center [458, 28] width 290 height 0
click at [369, 36] on button "button" at bounding box center [367, 35] width 19 height 14
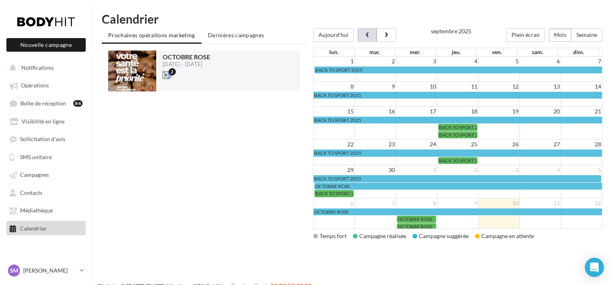
click at [369, 38] on button "button" at bounding box center [367, 35] width 19 height 14
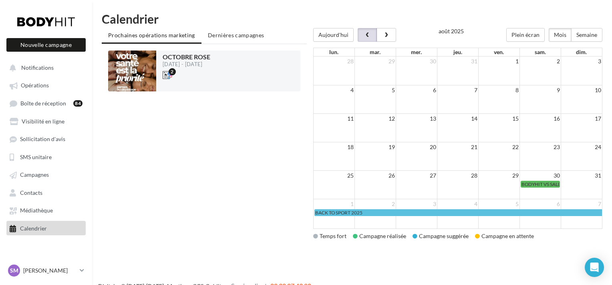
click at [369, 38] on button "button" at bounding box center [367, 35] width 19 height 14
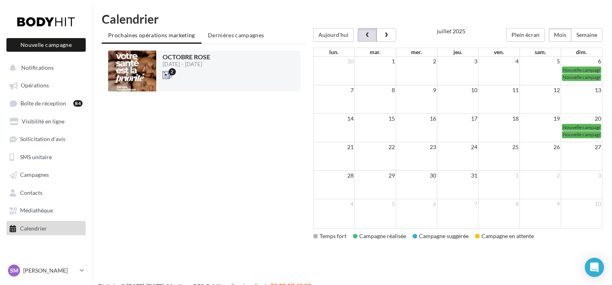
click at [371, 41] on button "button" at bounding box center [367, 35] width 19 height 14
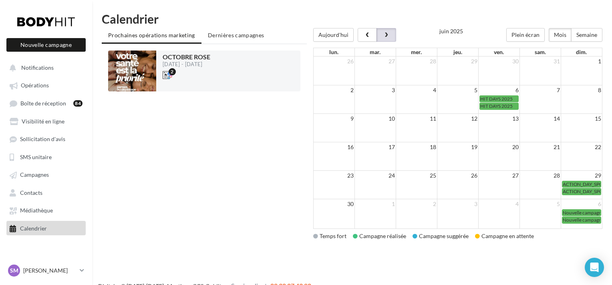
click at [391, 36] on button "button" at bounding box center [386, 35] width 19 height 14
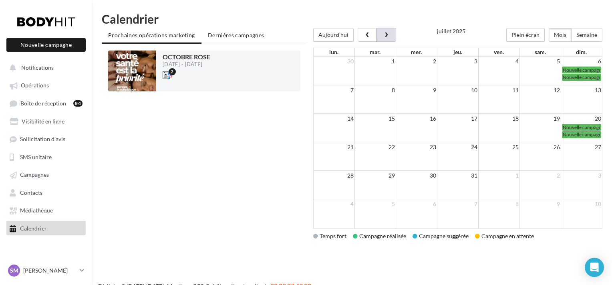
click at [391, 28] on div at bounding box center [458, 28] width 290 height 0
click at [391, 36] on button "button" at bounding box center [386, 35] width 19 height 14
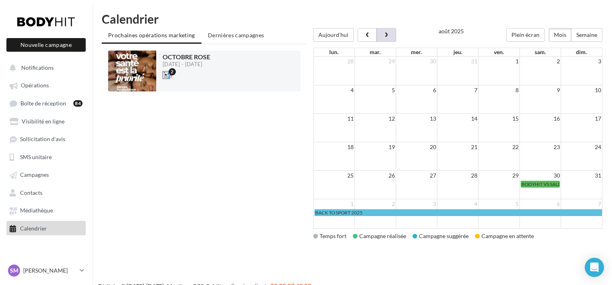
click at [391, 28] on div at bounding box center [458, 28] width 290 height 0
click at [391, 36] on button "button" at bounding box center [386, 35] width 19 height 14
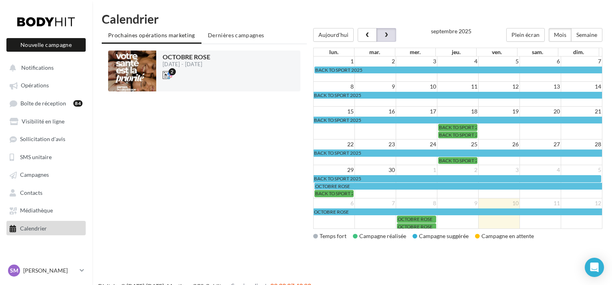
click at [391, 36] on button "button" at bounding box center [386, 35] width 19 height 14
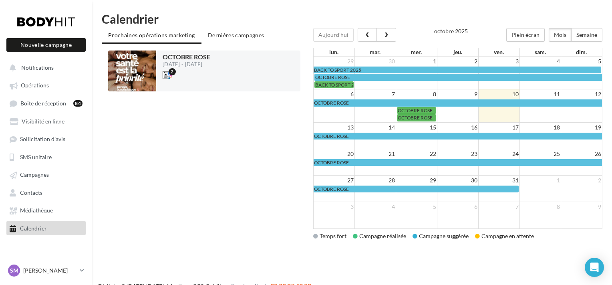
click at [386, 43] on div "Aujourd'hui Plein écran Mois Semaine octobre 2025" at bounding box center [458, 38] width 290 height 20
click at [387, 37] on span "button" at bounding box center [386, 35] width 7 height 6
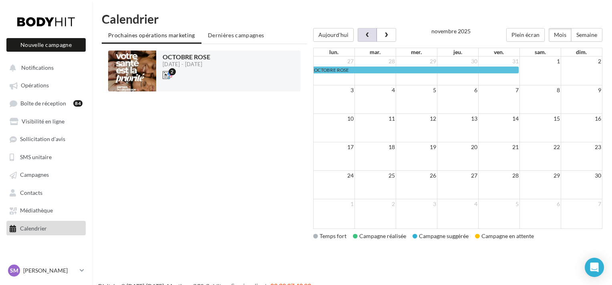
click at [368, 34] on span "button" at bounding box center [367, 35] width 7 height 6
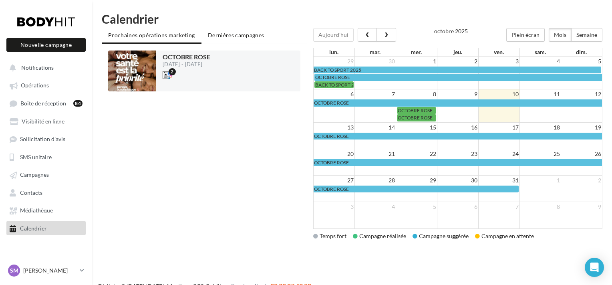
click at [232, 38] on span "Dernières campagnes" at bounding box center [236, 35] width 56 height 7
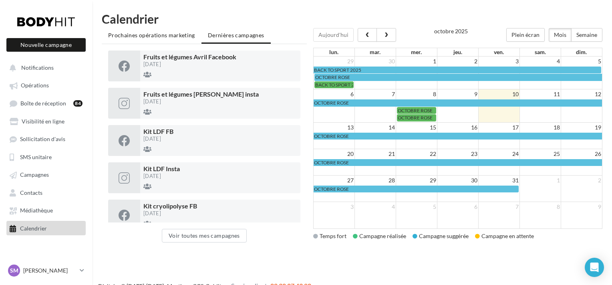
click at [158, 38] on span "Prochaines opérations marketing" at bounding box center [151, 35] width 87 height 7
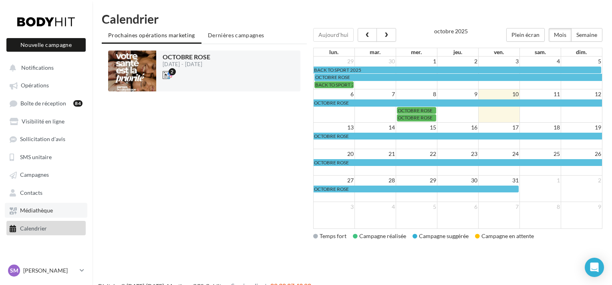
click at [41, 212] on span "Médiathèque" at bounding box center [36, 210] width 33 height 7
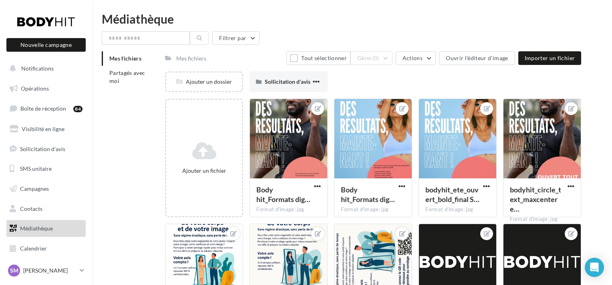
click at [183, 60] on div "Mes fichiers" at bounding box center [191, 58] width 30 height 8
click at [253, 36] on button "Filtrer par" at bounding box center [235, 38] width 47 height 14
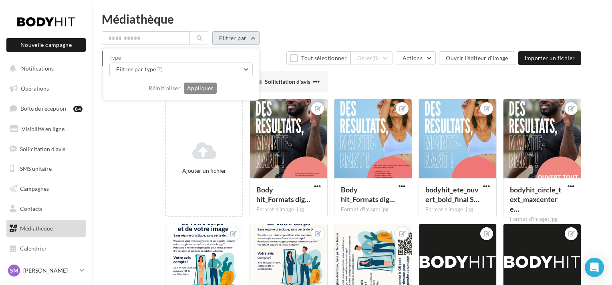
click at [253, 36] on button "Filtrer par" at bounding box center [235, 38] width 47 height 14
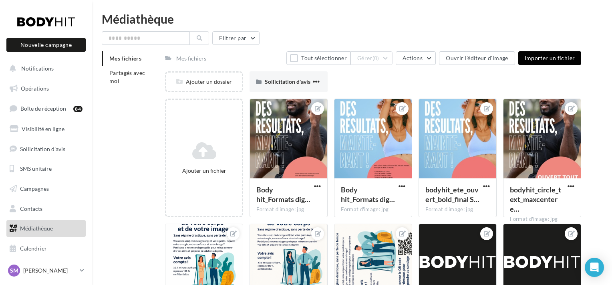
click at [533, 54] on button "Importer un fichier" at bounding box center [549, 58] width 63 height 14
click at [46, 38] on div "Nouvelle campagne Nouvelle campagne" at bounding box center [45, 32] width 79 height 40
click at [49, 43] on button "Nouvelle campagne" at bounding box center [45, 45] width 79 height 14
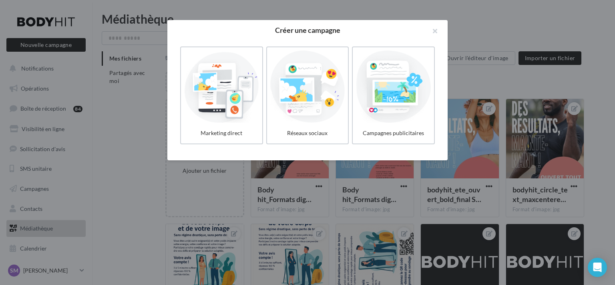
click at [541, 19] on div at bounding box center [307, 142] width 615 height 285
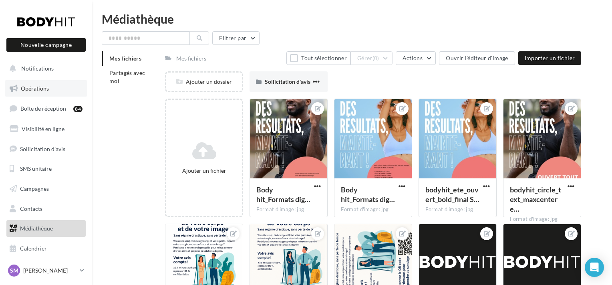
click at [54, 84] on link "Opérations" at bounding box center [46, 88] width 83 height 17
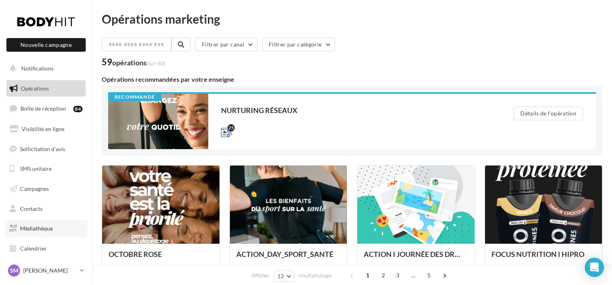
click at [61, 228] on link "Médiathèque" at bounding box center [46, 228] width 83 height 17
click at [262, 118] on div "NURTURING RÉSEAUX 25" at bounding box center [354, 122] width 267 height 30
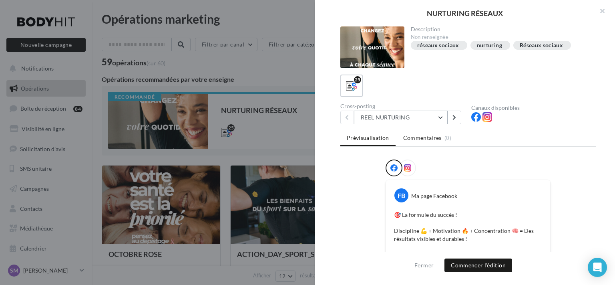
click at [365, 122] on button "REEL NURTURING" at bounding box center [401, 118] width 94 height 14
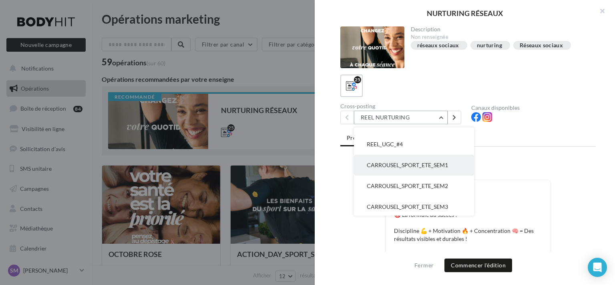
scroll to position [318, 0]
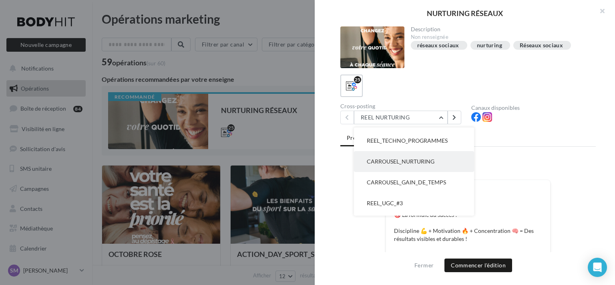
click at [428, 156] on button "CARROUSEL_NURTURING" at bounding box center [414, 161] width 120 height 21
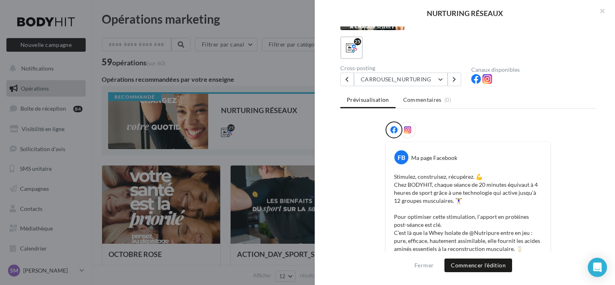
scroll to position [0, 0]
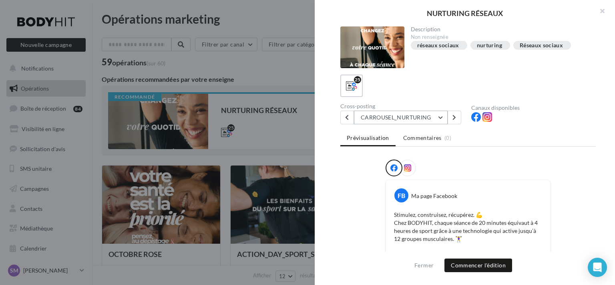
click at [420, 119] on button "CARROUSEL_NURTURING" at bounding box center [401, 118] width 94 height 14
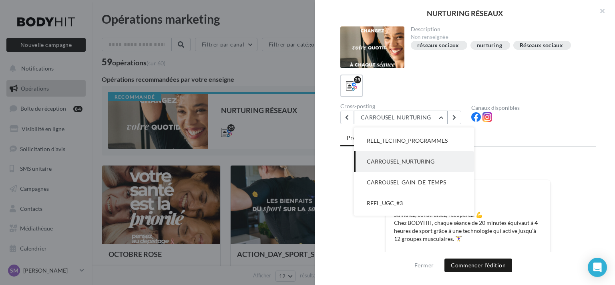
scroll to position [312, 0]
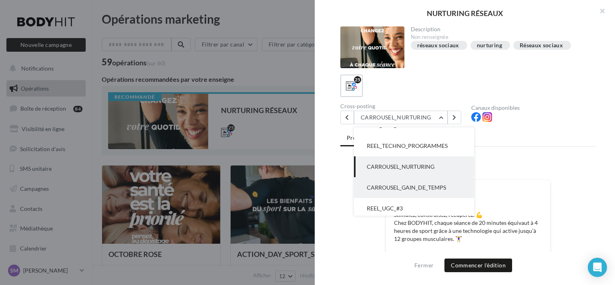
click at [440, 181] on button "CARROUSEL_GAIN_DE_TEMPS" at bounding box center [414, 187] width 120 height 21
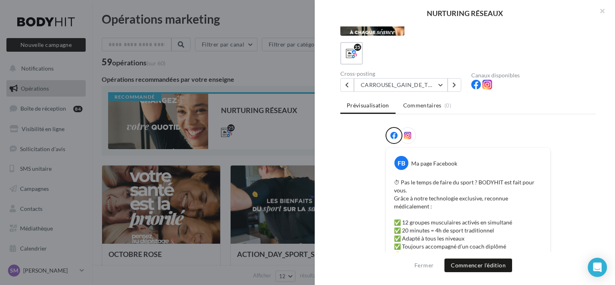
scroll to position [0, 0]
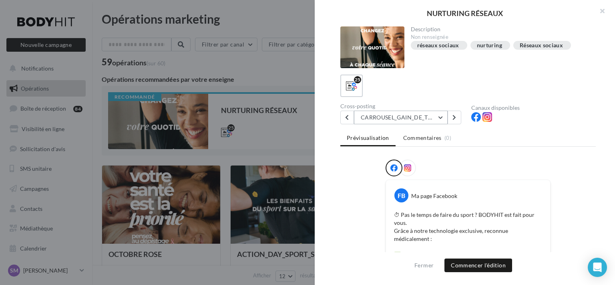
click at [420, 121] on button "CARROUSEL_GAIN_DE_TEMPS" at bounding box center [401, 118] width 94 height 14
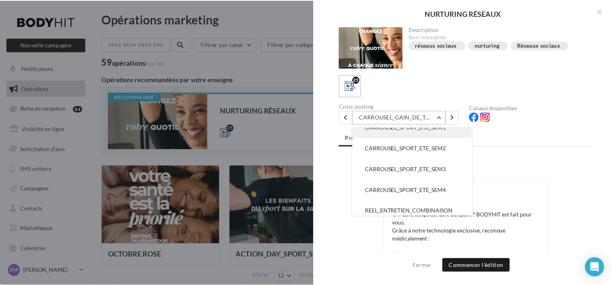
scroll to position [441, 0]
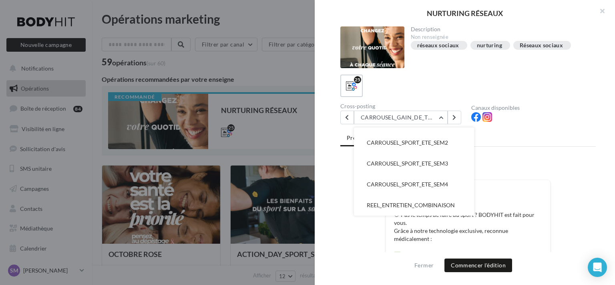
click at [298, 156] on div at bounding box center [307, 142] width 615 height 285
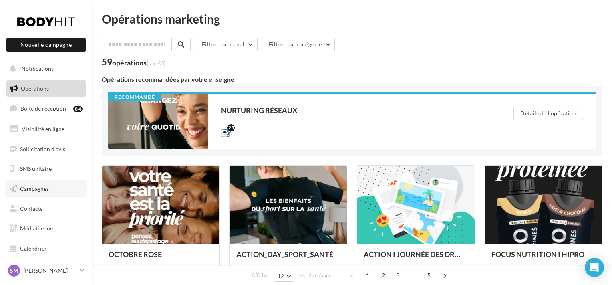
click at [55, 184] on link "Campagnes" at bounding box center [46, 188] width 83 height 17
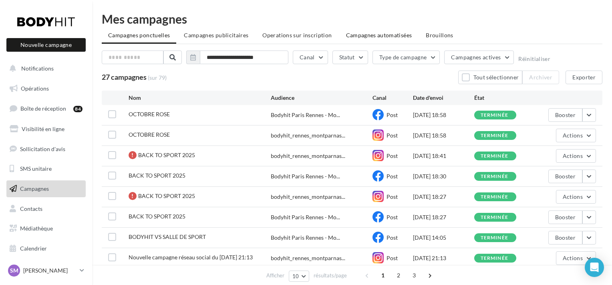
click at [356, 35] on span "Campagnes automatisées" at bounding box center [379, 35] width 66 height 7
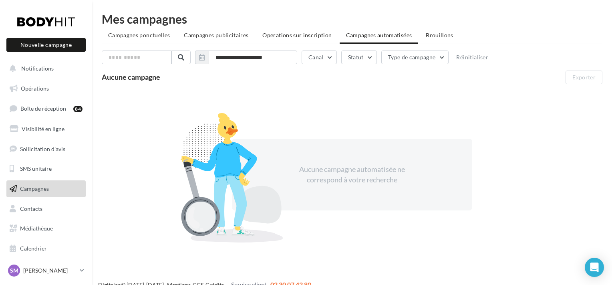
click at [301, 34] on span "Operations sur inscription" at bounding box center [296, 35] width 69 height 7
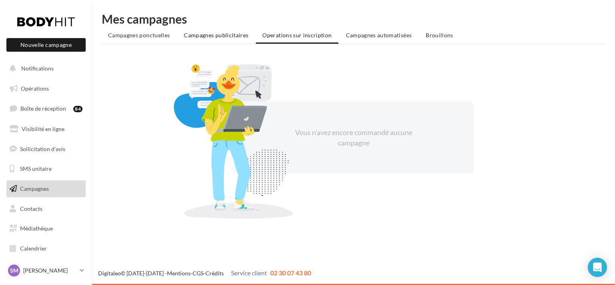
click at [222, 34] on span "Campagnes publicitaires" at bounding box center [216, 35] width 65 height 7
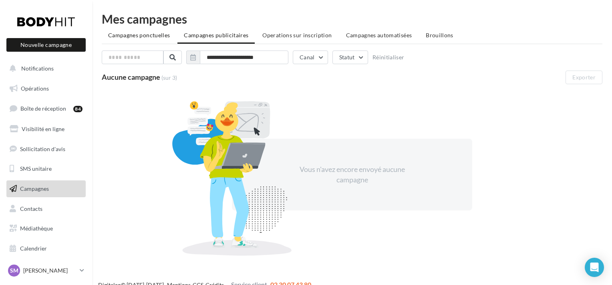
click at [156, 36] on span "Campagnes ponctuelles" at bounding box center [139, 35] width 62 height 7
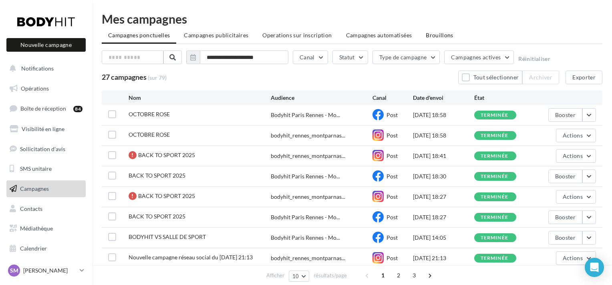
click at [427, 33] on span "Brouillons" at bounding box center [440, 35] width 28 height 7
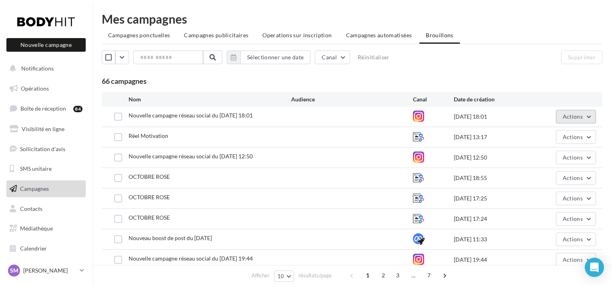
click at [592, 117] on button "Actions" at bounding box center [576, 117] width 40 height 14
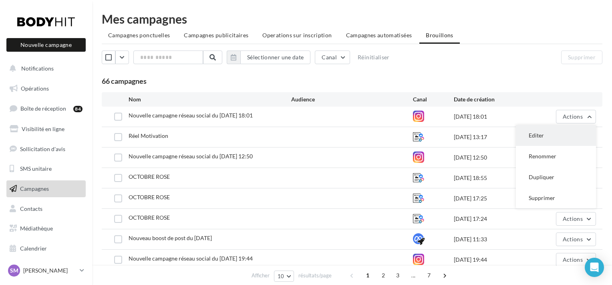
click at [577, 140] on button "Editer" at bounding box center [556, 135] width 80 height 21
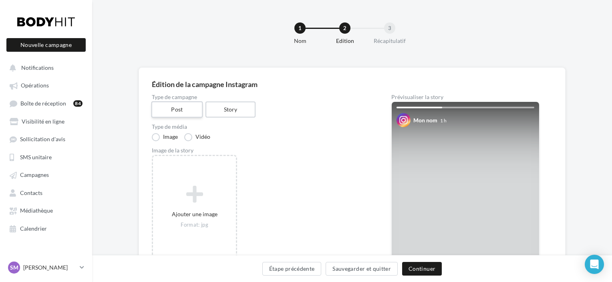
click at [183, 108] on label "Post" at bounding box center [176, 109] width 51 height 16
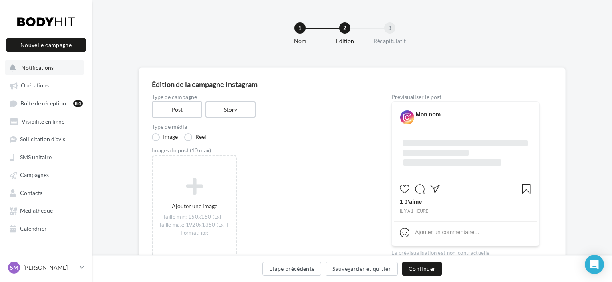
click at [46, 69] on span "Notifications" at bounding box center [37, 67] width 32 height 7
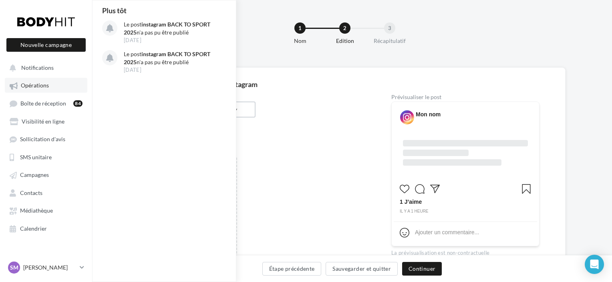
click at [52, 91] on link "Opérations" at bounding box center [46, 85] width 83 height 14
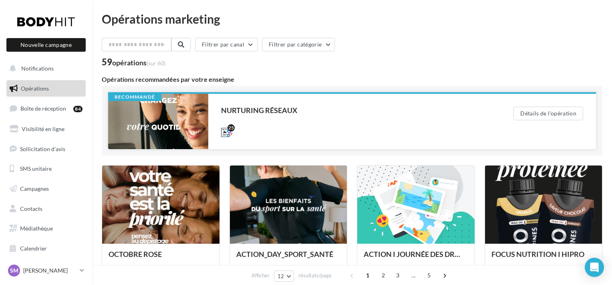
click at [179, 110] on div at bounding box center [158, 121] width 100 height 55
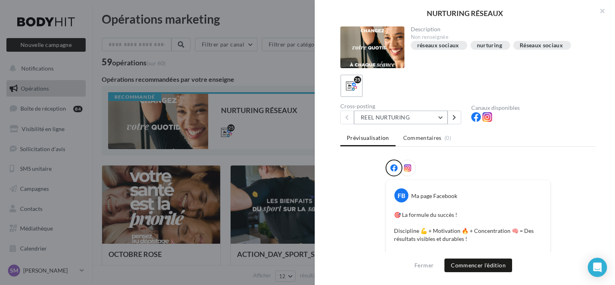
click at [419, 117] on button "REEL NURTURING" at bounding box center [401, 118] width 94 height 14
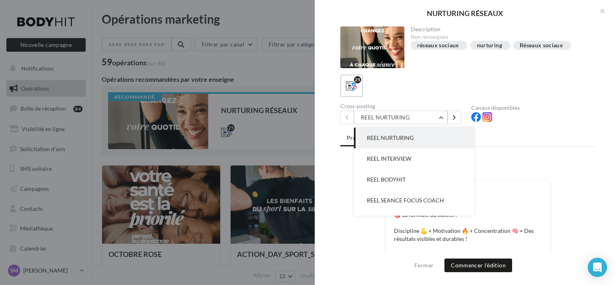
click at [427, 142] on button "REEL NURTURING" at bounding box center [414, 137] width 120 height 21
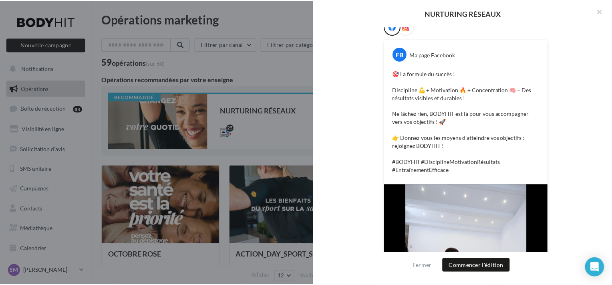
scroll to position [220, 0]
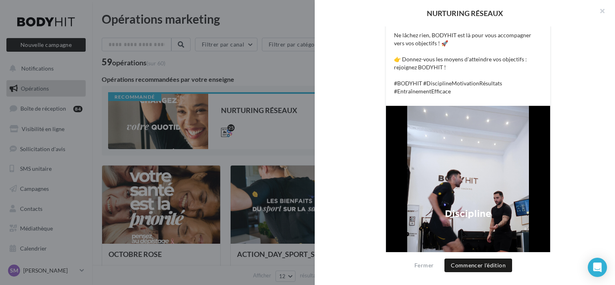
click at [260, 143] on div at bounding box center [307, 142] width 615 height 285
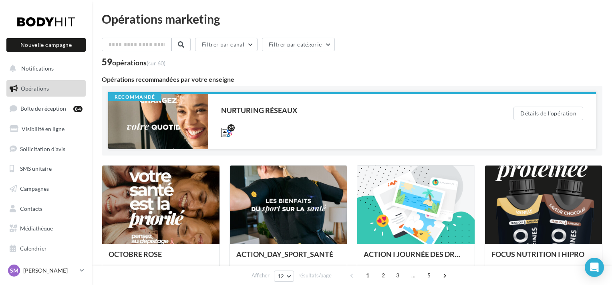
click at [181, 117] on div at bounding box center [158, 121] width 100 height 55
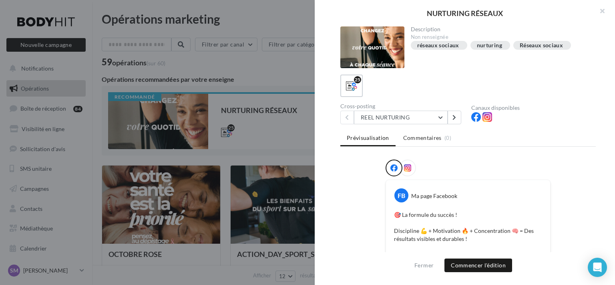
click at [373, 54] on div at bounding box center [373, 47] width 64 height 42
click at [360, 84] on label "25" at bounding box center [351, 85] width 23 height 23
click at [357, 78] on div "25" at bounding box center [357, 79] width 7 height 7
click at [350, 84] on icon at bounding box center [352, 86] width 12 height 12
click at [450, 118] on button at bounding box center [455, 118] width 14 height 14
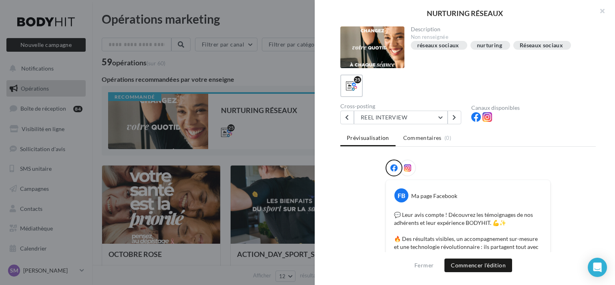
click at [249, 125] on div at bounding box center [307, 142] width 615 height 285
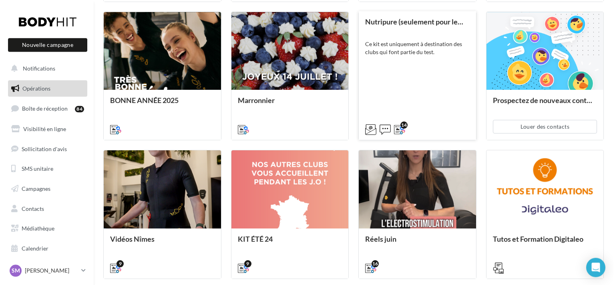
scroll to position [353, 0]
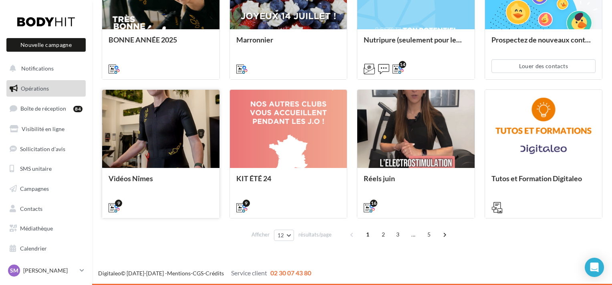
click at [180, 173] on div "Vidéos Nîmes" at bounding box center [160, 192] width 117 height 49
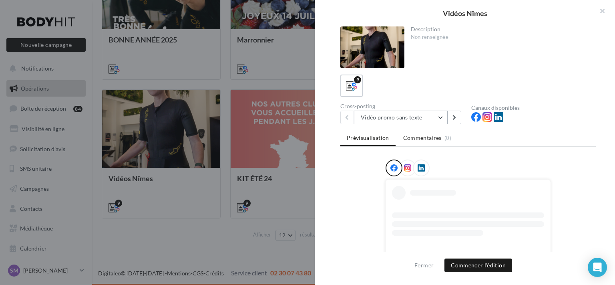
click at [440, 120] on button "Vidéo promo sans texte" at bounding box center [401, 118] width 94 height 14
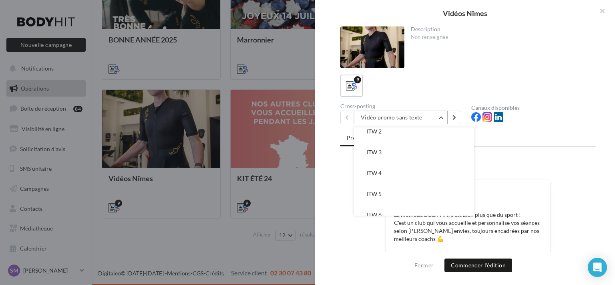
scroll to position [99, 0]
click at [437, 117] on button "Vidéo promo sans texte" at bounding box center [401, 118] width 94 height 14
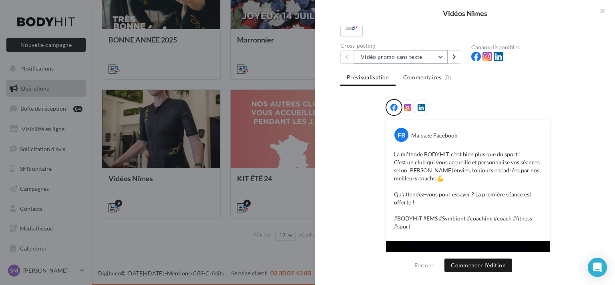
scroll to position [0, 0]
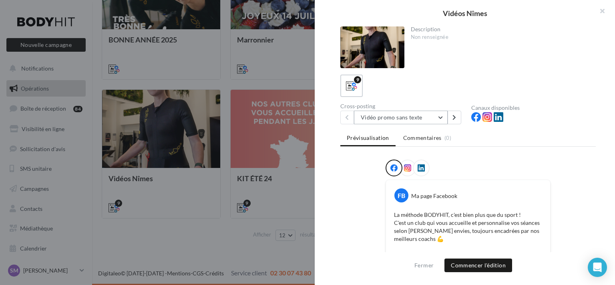
click at [400, 119] on button "Vidéo promo sans texte" at bounding box center [401, 118] width 94 height 14
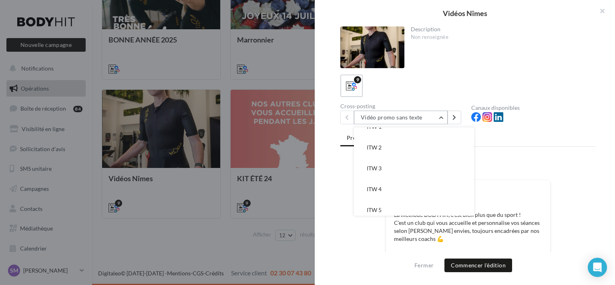
scroll to position [79, 0]
click at [542, 170] on div at bounding box center [468, 169] width 165 height 20
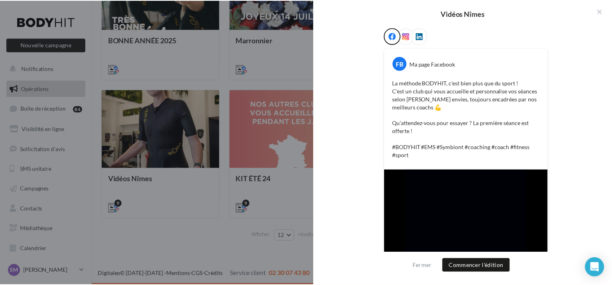
scroll to position [220, 0]
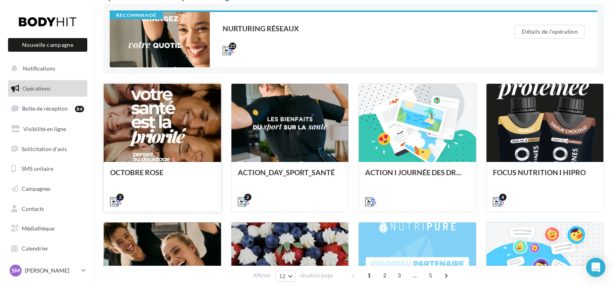
scroll to position [333, 0]
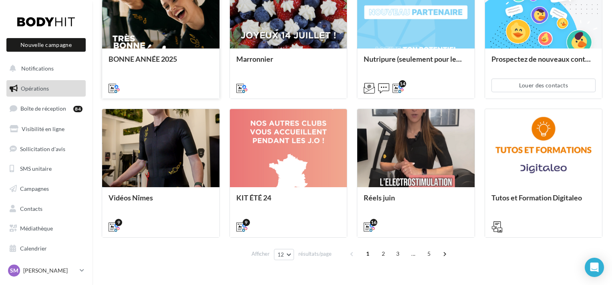
click at [171, 89] on div at bounding box center [161, 88] width 105 height 10
click at [171, 90] on div at bounding box center [161, 88] width 105 height 10
click at [179, 72] on div "BONNE ANNÉE 2025" at bounding box center [161, 73] width 105 height 36
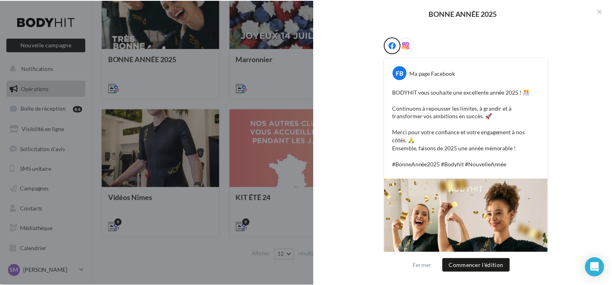
scroll to position [213, 0]
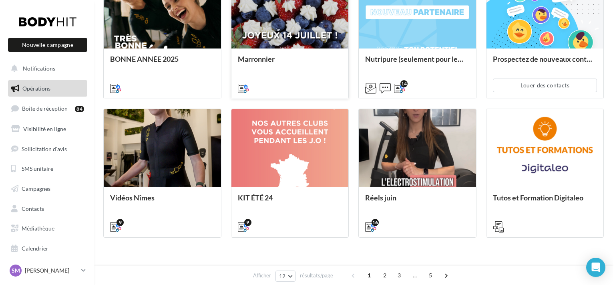
scroll to position [62, 0]
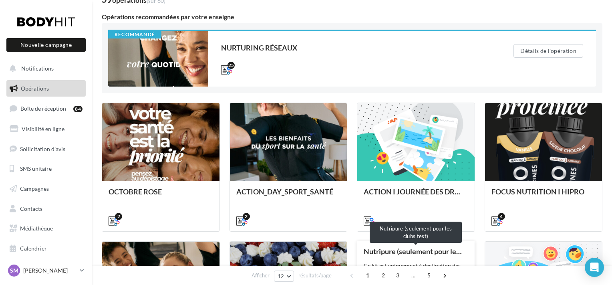
click at [428, 248] on div "Nutripure (seulement pour les clubs test)" at bounding box center [416, 251] width 105 height 8
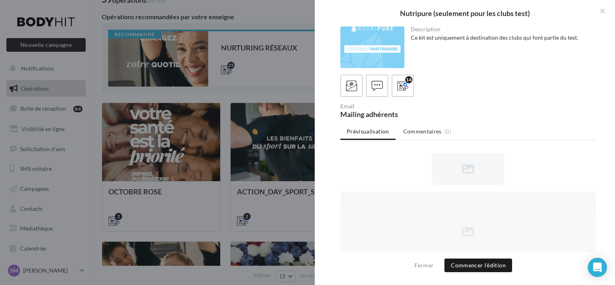
scroll to position [0, 0]
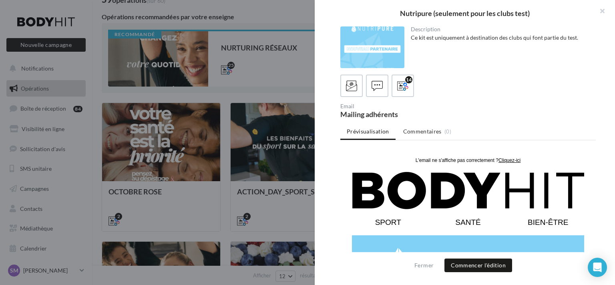
click at [196, 83] on div at bounding box center [307, 142] width 615 height 285
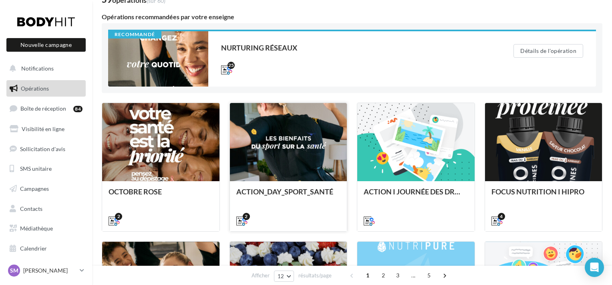
click at [318, 186] on div "ACTION_DAY_SPORT_SANTÉ" at bounding box center [288, 205] width 117 height 49
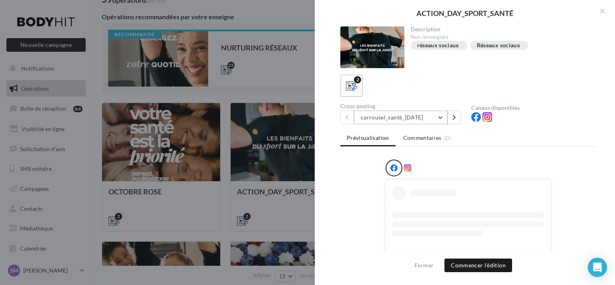
click at [369, 116] on button "carrousel_santé_7avril" at bounding box center [401, 118] width 94 height 14
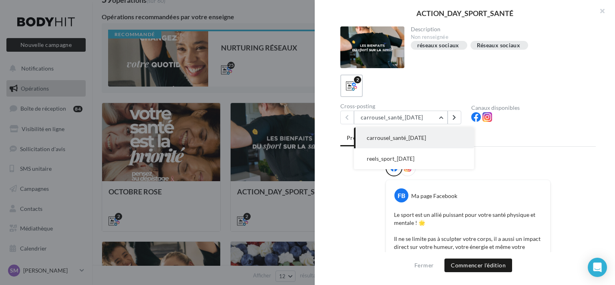
click at [417, 139] on span "carrousel_santé_7avril" at bounding box center [396, 137] width 59 height 7
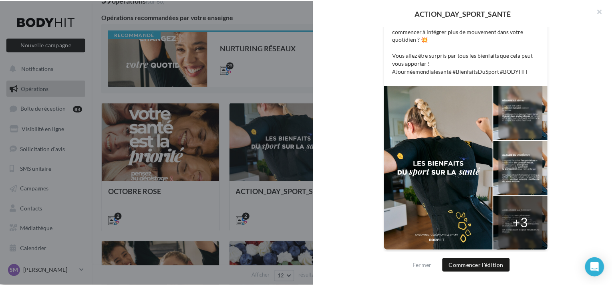
scroll to position [280, 0]
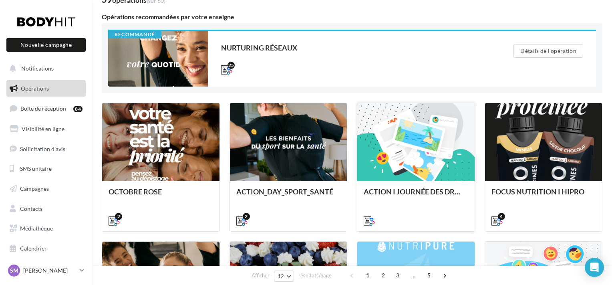
click at [414, 204] on div "ACTION I JOURNÉE DES DROITS DES FEMMES" at bounding box center [416, 205] width 105 height 36
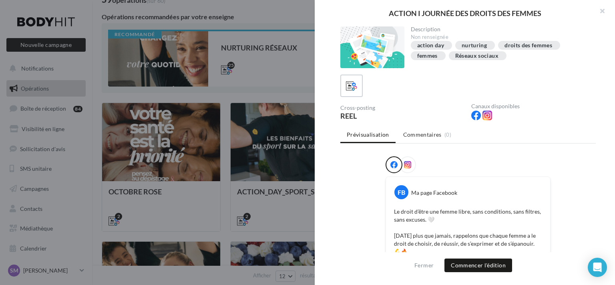
click at [224, 168] on div at bounding box center [307, 142] width 615 height 285
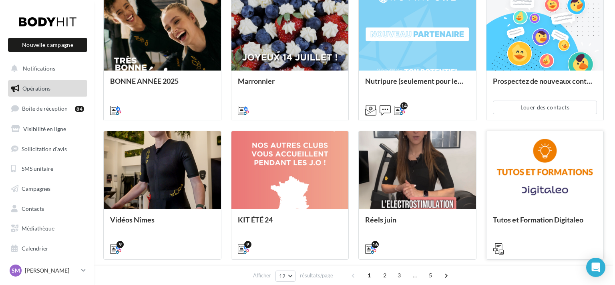
scroll to position [314, 0]
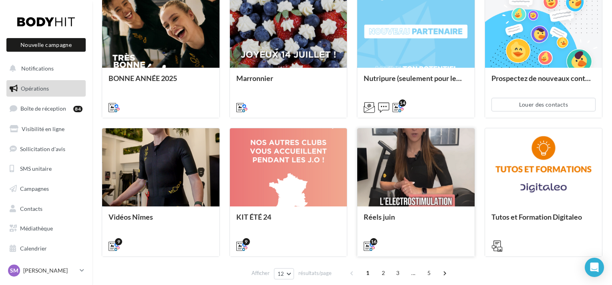
click at [414, 214] on div "Réels juin" at bounding box center [416, 221] width 105 height 16
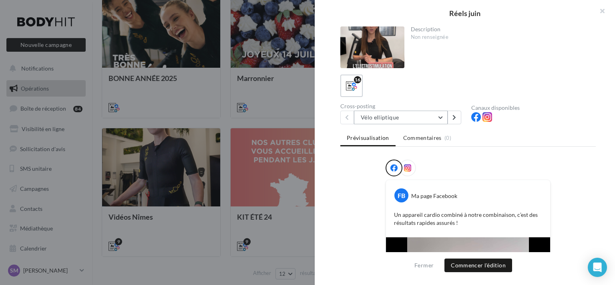
click at [399, 120] on button "Vélo elliptique" at bounding box center [401, 118] width 94 height 14
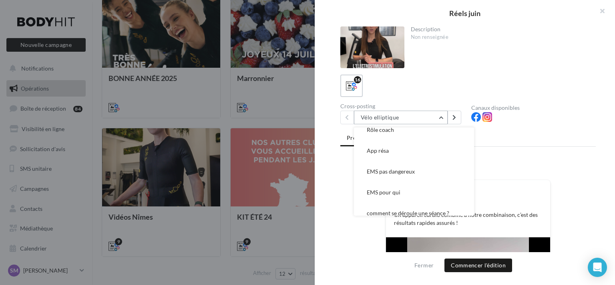
scroll to position [245, 0]
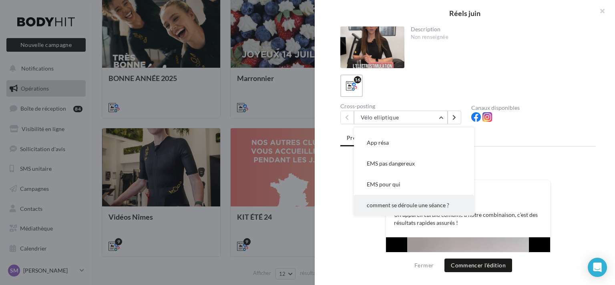
click at [415, 202] on span "comment se déroule une séance ?" at bounding box center [408, 205] width 83 height 7
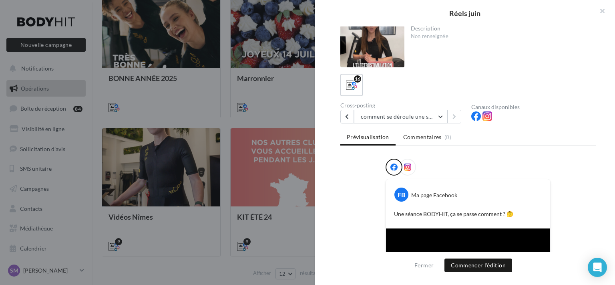
scroll to position [0, 0]
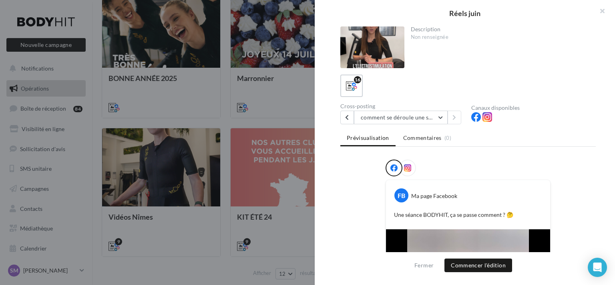
click at [268, 138] on div at bounding box center [307, 142] width 615 height 285
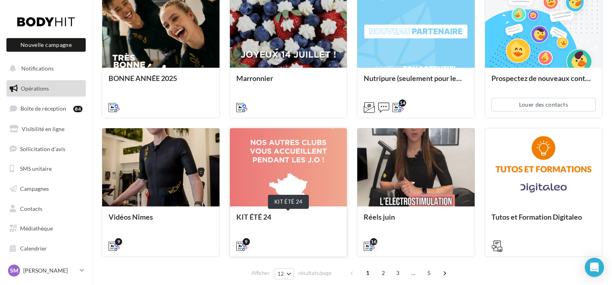
click at [291, 218] on div "KIT ÉTÉ 24" at bounding box center [288, 221] width 105 height 16
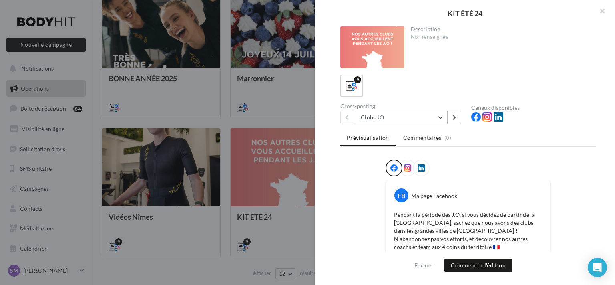
click at [416, 122] on button "Clubs JO" at bounding box center [401, 118] width 94 height 14
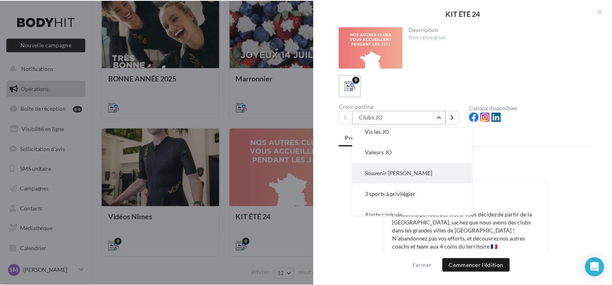
scroll to position [99, 0]
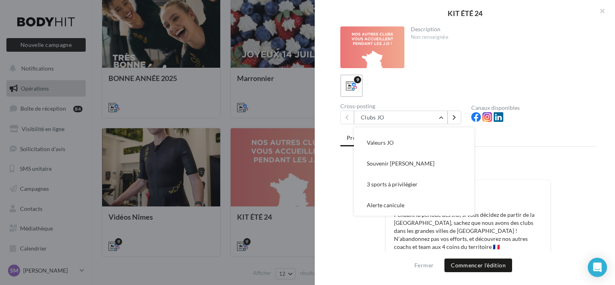
click at [254, 137] on div at bounding box center [307, 142] width 615 height 285
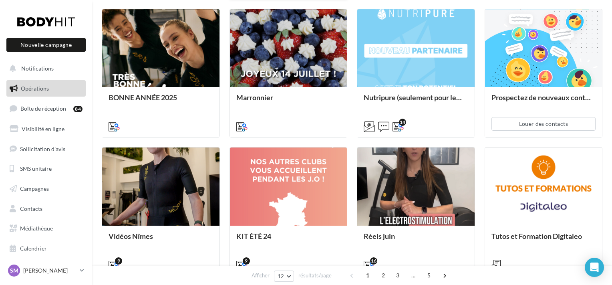
scroll to position [353, 0]
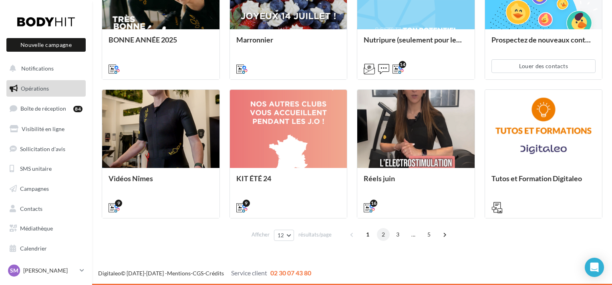
click at [385, 236] on span "2" at bounding box center [383, 234] width 13 height 13
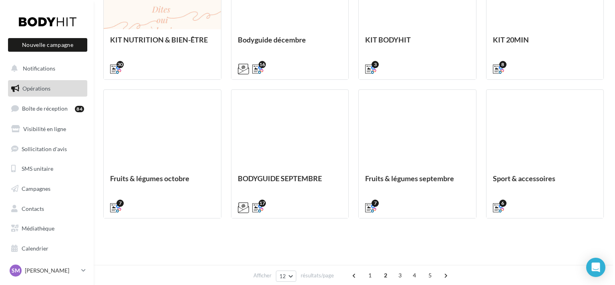
scroll to position [133, 0]
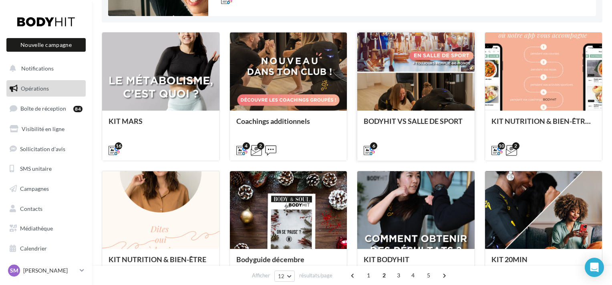
click at [440, 133] on div "BODYHIT VS SALLE DE SPORT" at bounding box center [416, 135] width 105 height 36
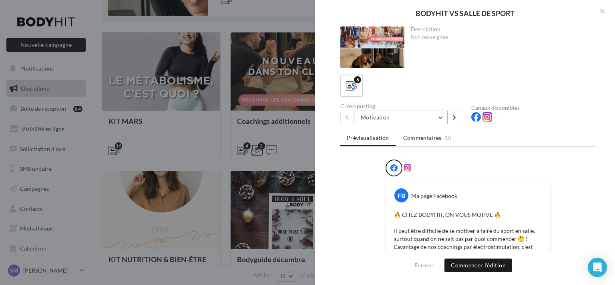
click at [418, 118] on button "Motivation" at bounding box center [401, 118] width 94 height 14
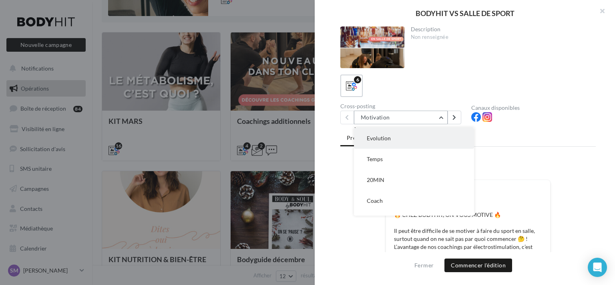
scroll to position [37, 0]
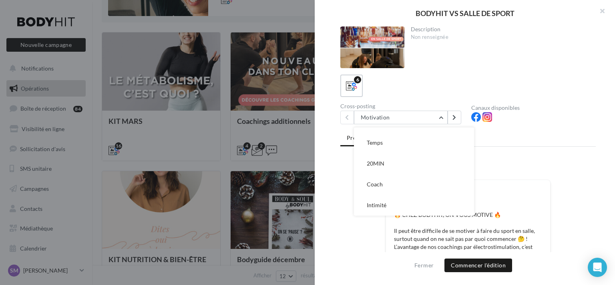
click at [530, 172] on div at bounding box center [468, 169] width 165 height 20
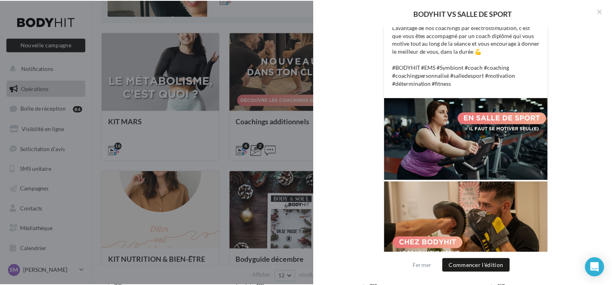
scroll to position [232, 0]
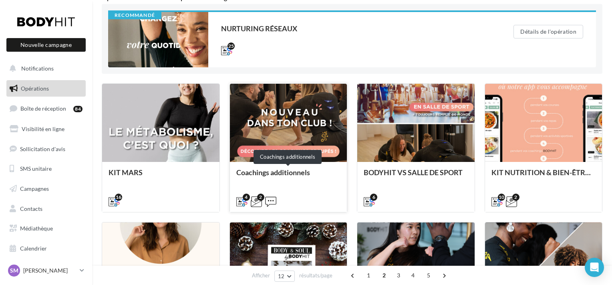
scroll to position [333, 0]
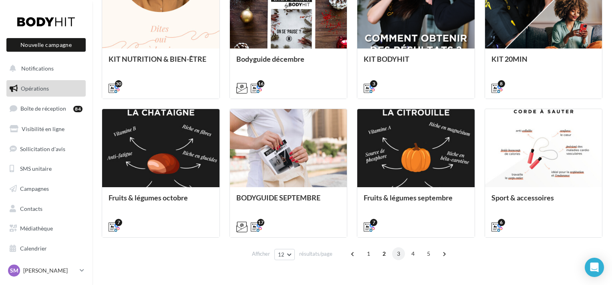
click at [398, 256] on span "3" at bounding box center [398, 253] width 13 height 13
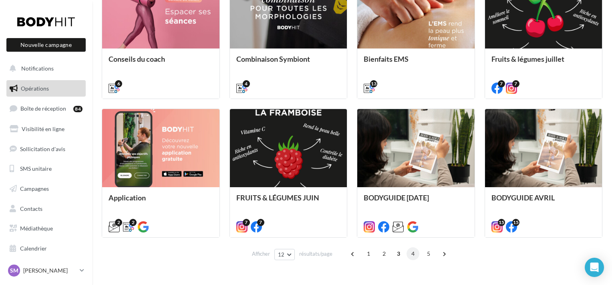
click at [414, 252] on span "4" at bounding box center [413, 253] width 13 height 13
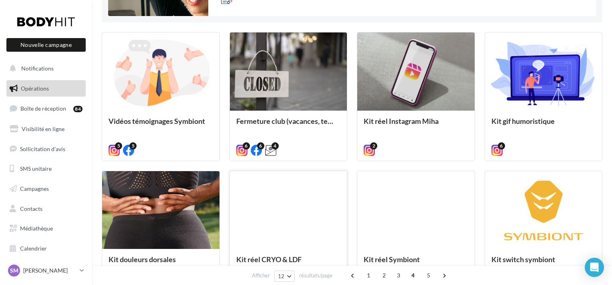
scroll to position [353, 0]
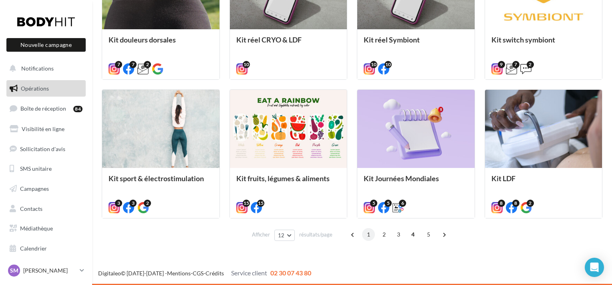
click at [371, 236] on span "1" at bounding box center [368, 234] width 13 height 13
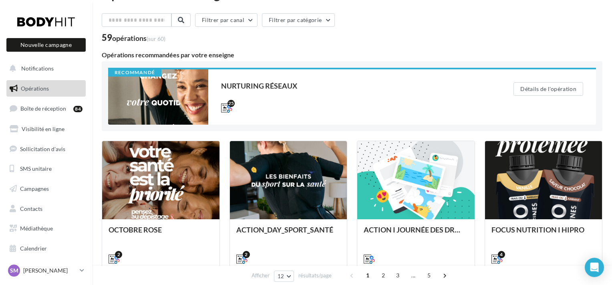
scroll to position [0, 0]
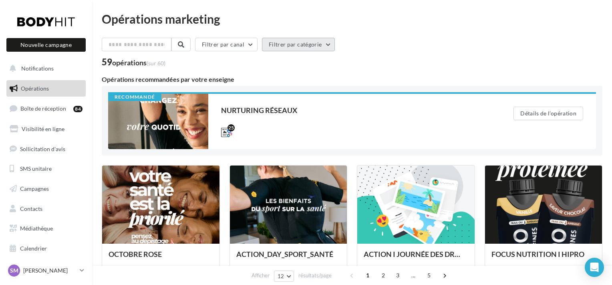
click at [298, 49] on button "Filtrer par catégorie" at bounding box center [298, 45] width 73 height 14
click at [243, 42] on button "Filtrer par canal" at bounding box center [226, 45] width 62 height 14
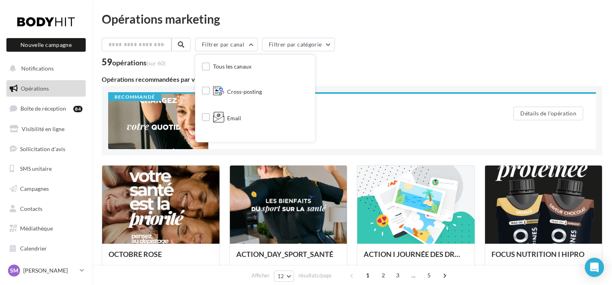
drag, startPoint x: 289, startPoint y: 22, endPoint x: 288, endPoint y: 31, distance: 9.4
click at [289, 22] on div "Opérations marketing" at bounding box center [352, 19] width 501 height 12
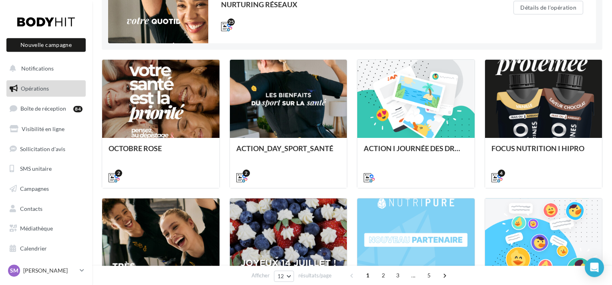
scroll to position [252, 0]
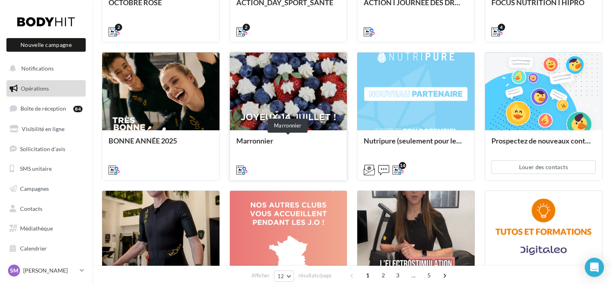
click at [273, 146] on div "Marronnier" at bounding box center [288, 145] width 105 height 16
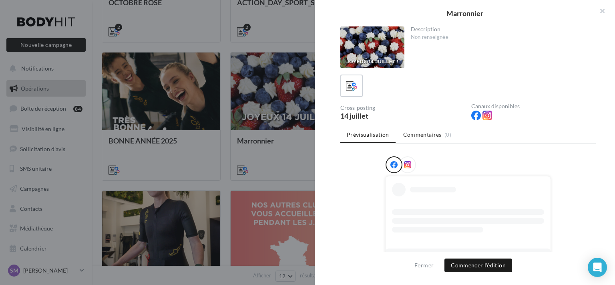
click at [257, 135] on div at bounding box center [307, 142] width 615 height 285
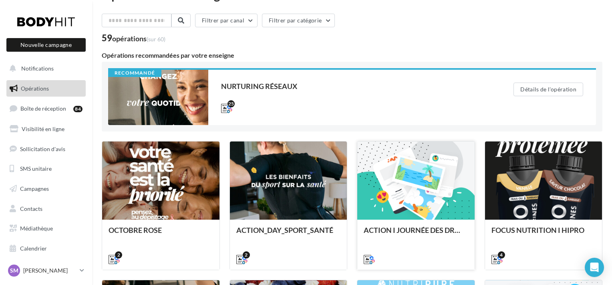
scroll to position [0, 0]
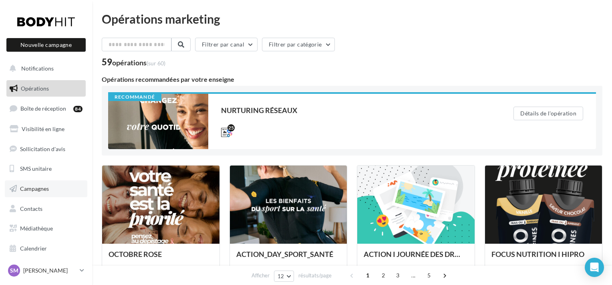
click at [55, 183] on link "Campagnes" at bounding box center [46, 188] width 83 height 17
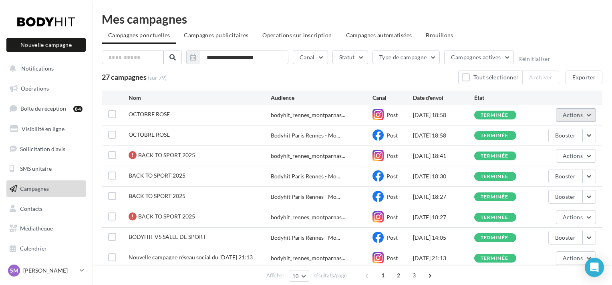
click at [589, 113] on button "Actions" at bounding box center [576, 115] width 40 height 14
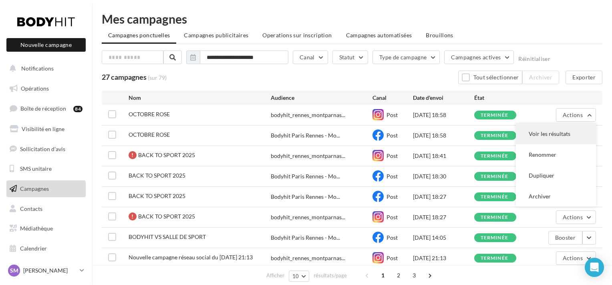
click at [558, 135] on button "Voir les résultats" at bounding box center [556, 133] width 80 height 21
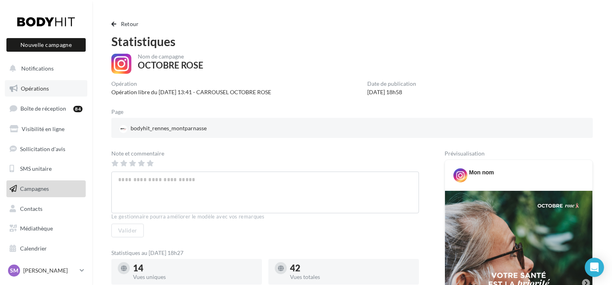
click at [57, 86] on link "Opérations" at bounding box center [46, 88] width 83 height 17
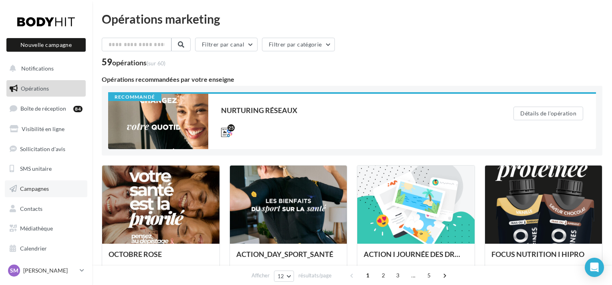
click at [44, 188] on span "Campagnes" at bounding box center [34, 188] width 29 height 7
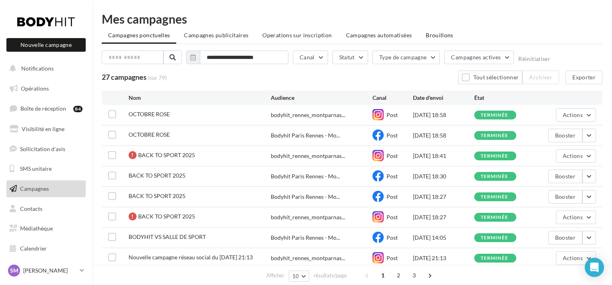
click at [430, 36] on span "Brouillons" at bounding box center [440, 35] width 28 height 7
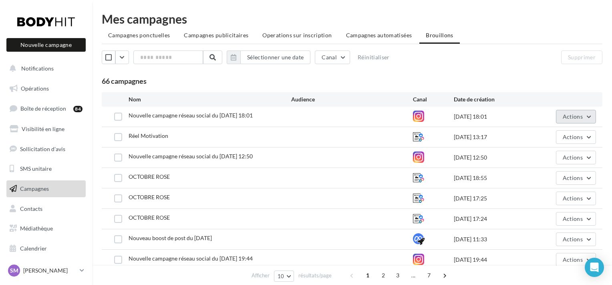
click at [579, 117] on span "Actions" at bounding box center [573, 116] width 20 height 7
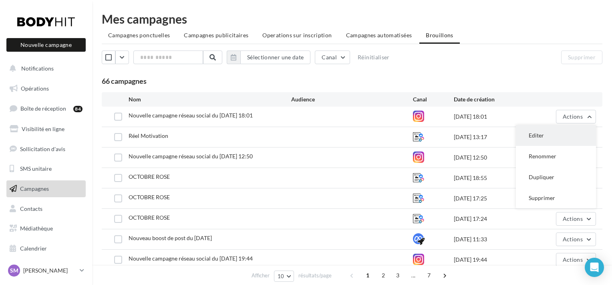
click at [562, 142] on button "Editer" at bounding box center [556, 135] width 80 height 21
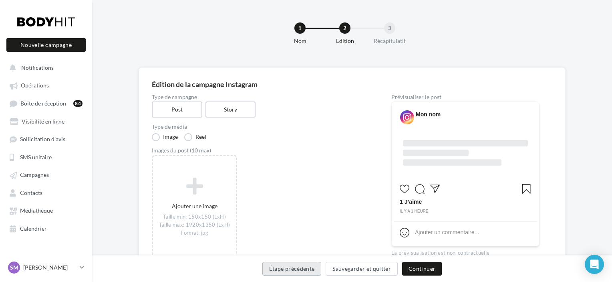
click at [288, 267] on button "Étape précédente" at bounding box center [291, 269] width 59 height 14
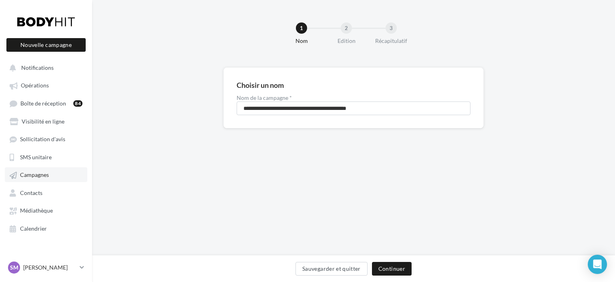
click at [36, 177] on span "Campagnes" at bounding box center [34, 174] width 29 height 7
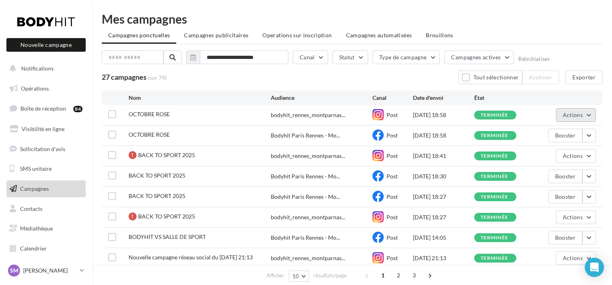
click at [591, 116] on button "Actions" at bounding box center [576, 115] width 40 height 14
click at [587, 114] on button "Actions" at bounding box center [576, 115] width 40 height 14
click at [593, 110] on button "Actions" at bounding box center [576, 115] width 40 height 14
click at [592, 116] on button "Actions" at bounding box center [576, 115] width 40 height 14
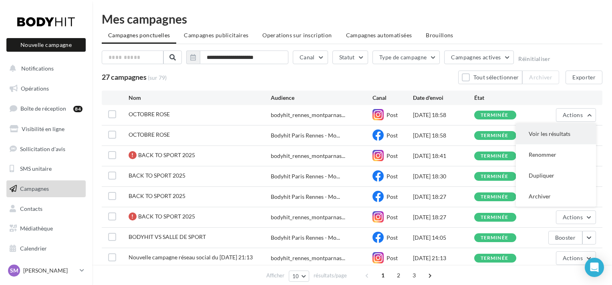
click at [583, 134] on button "Voir les résultats" at bounding box center [556, 133] width 80 height 21
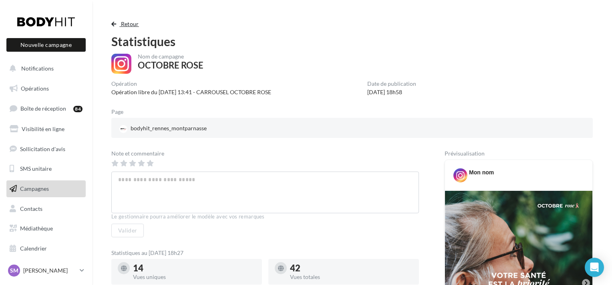
click at [131, 25] on span "Retour" at bounding box center [130, 23] width 18 height 7
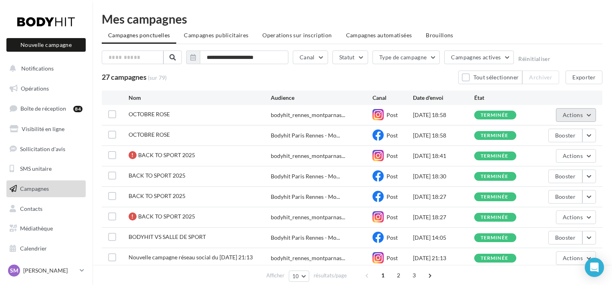
click at [578, 115] on span "Actions" at bounding box center [573, 114] width 20 height 7
click at [587, 113] on button "Actions" at bounding box center [576, 115] width 40 height 14
click at [440, 36] on span "Brouillons" at bounding box center [440, 35] width 28 height 7
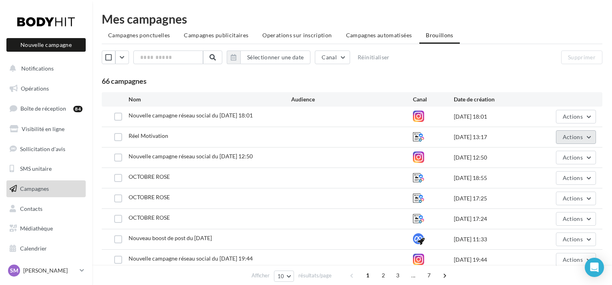
click at [578, 134] on span "Actions" at bounding box center [573, 136] width 20 height 7
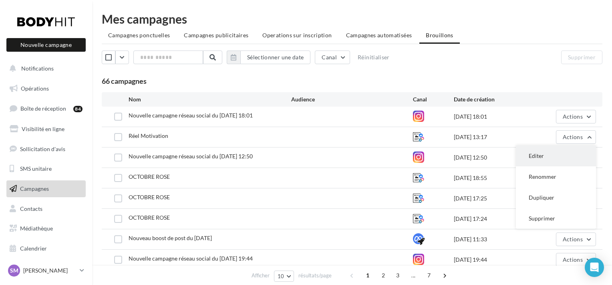
click at [573, 153] on button "Editer" at bounding box center [556, 155] width 80 height 21
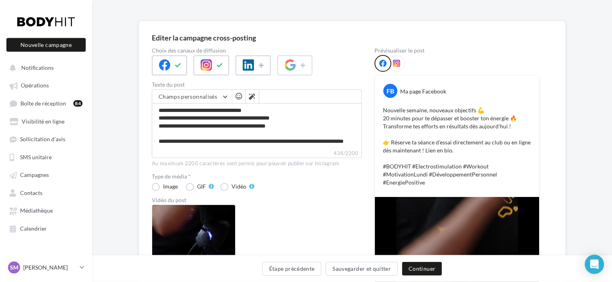
scroll to position [51, 0]
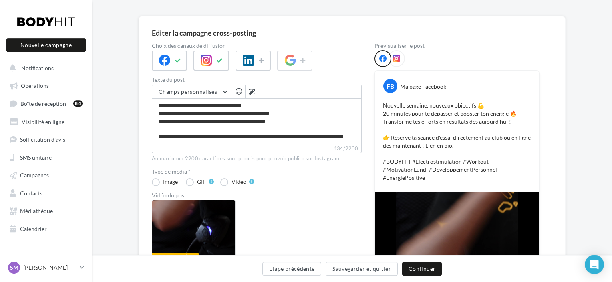
click at [397, 56] on icon at bounding box center [396, 58] width 7 height 7
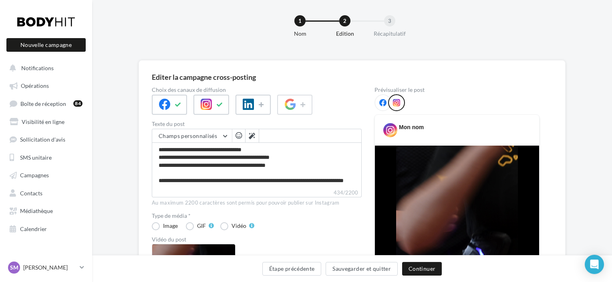
scroll to position [0, 0]
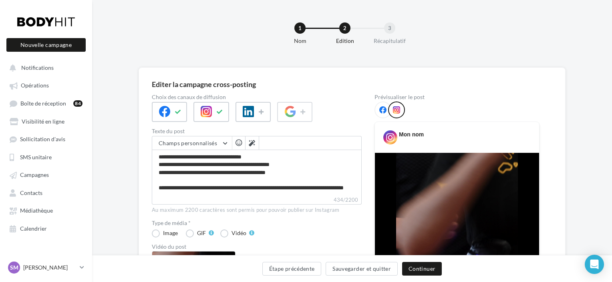
click at [384, 110] on icon at bounding box center [382, 109] width 7 height 7
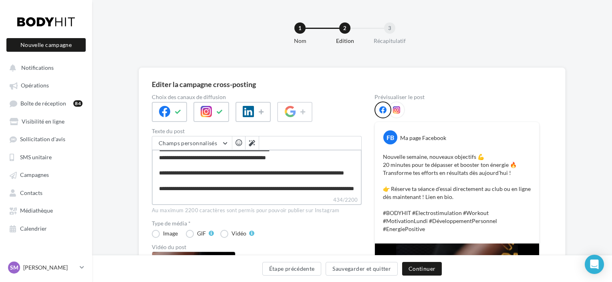
scroll to position [30, 0]
drag, startPoint x: 276, startPoint y: 190, endPoint x: 228, endPoint y: 187, distance: 47.7
click at [228, 187] on textarea "**********" at bounding box center [257, 172] width 210 height 46
type textarea "**********"
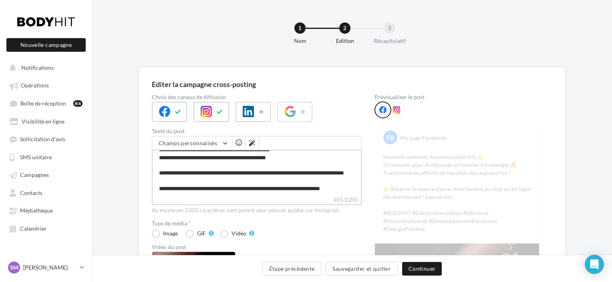
type textarea "**********"
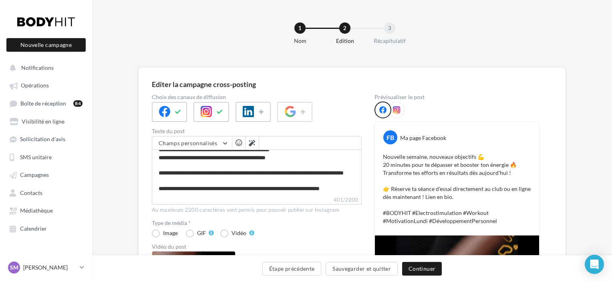
click at [395, 114] on span at bounding box center [396, 110] width 7 height 8
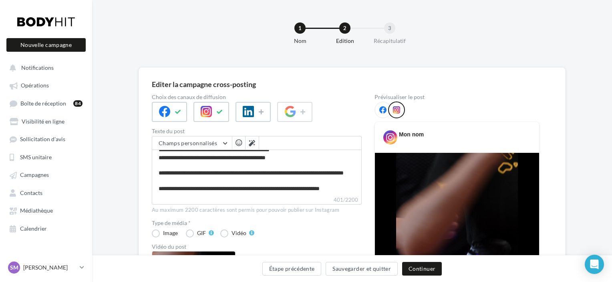
click at [381, 110] on icon at bounding box center [382, 109] width 7 height 7
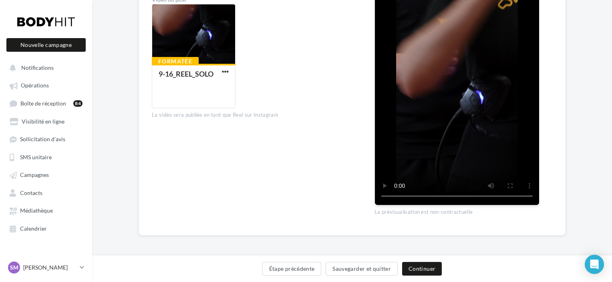
scroll to position [246, 0]
click at [417, 261] on div "Étape précédente Sauvegarder et quitter Continuer" at bounding box center [352, 268] width 520 height 27
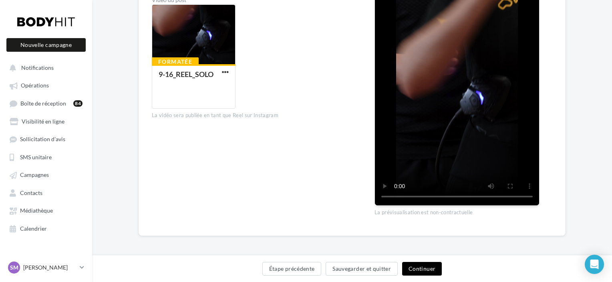
click at [417, 264] on button "Continuer" at bounding box center [422, 269] width 40 height 14
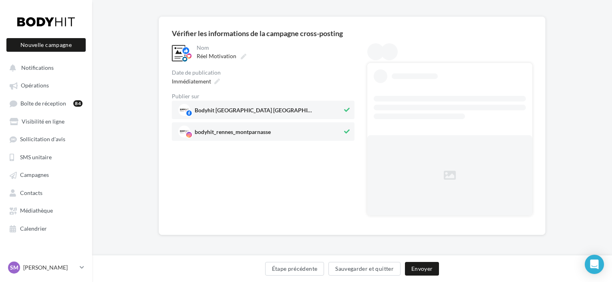
scroll to position [0, 0]
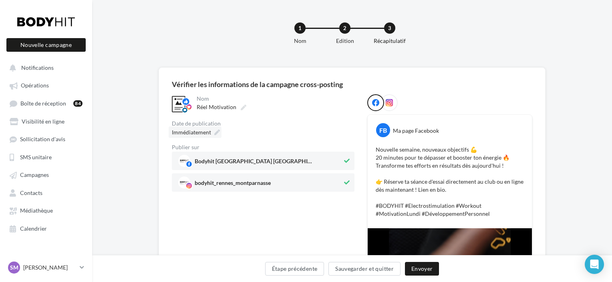
click at [211, 132] on div "Immédiatement" at bounding box center [195, 132] width 53 height 12
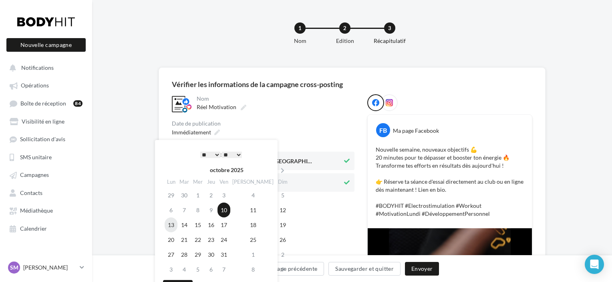
click at [173, 228] on td "13" at bounding box center [171, 224] width 13 height 15
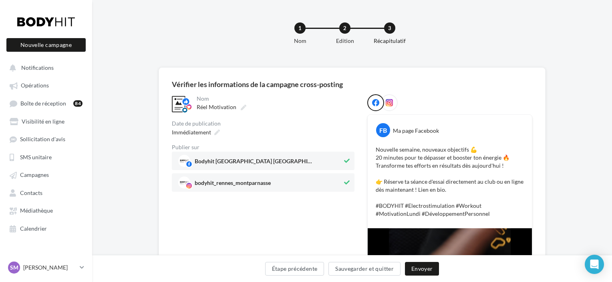
click at [293, 205] on div "**********" at bounding box center [263, 274] width 183 height 361
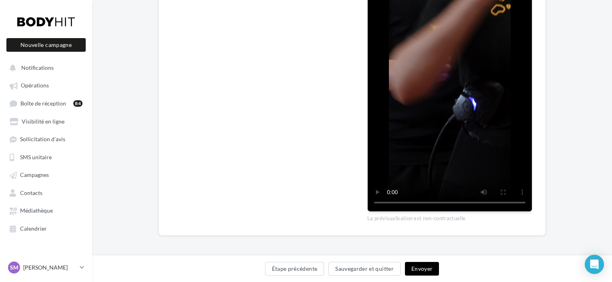
click at [417, 268] on button "Envoyer" at bounding box center [422, 269] width 34 height 14
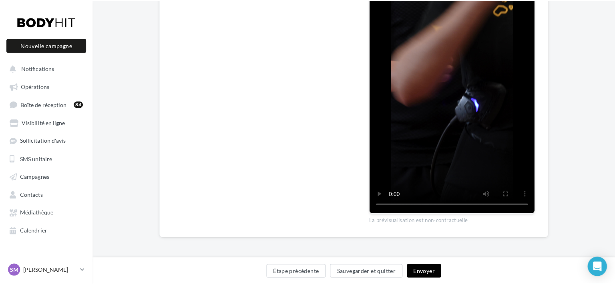
scroll to position [230, 0]
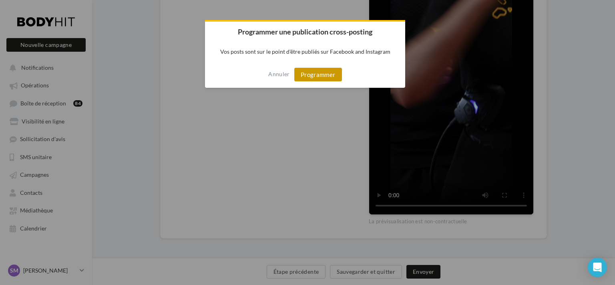
click at [319, 78] on button "Programmer" at bounding box center [318, 75] width 48 height 14
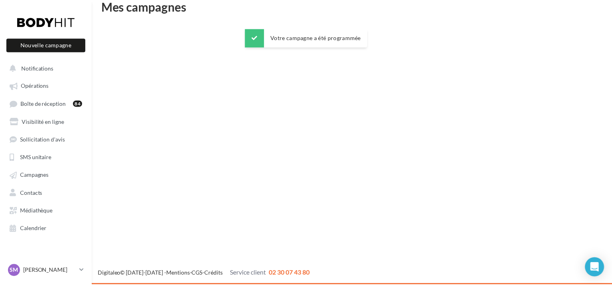
scroll to position [13, 0]
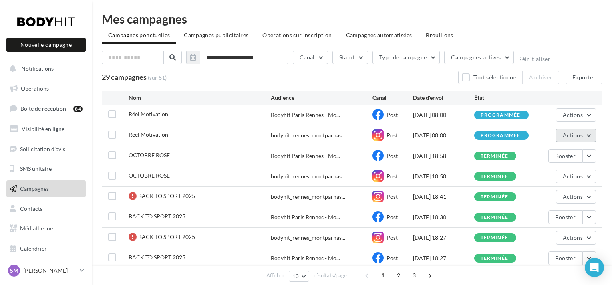
click at [586, 137] on button "Actions" at bounding box center [576, 136] width 40 height 14
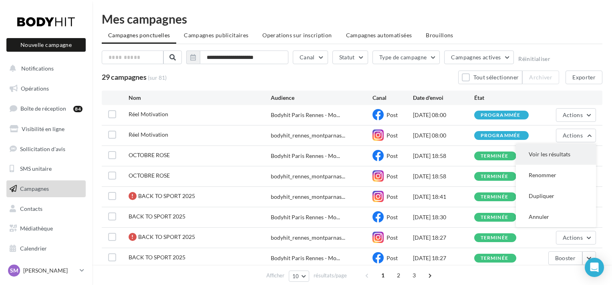
click at [562, 153] on button "Voir les résultats" at bounding box center [556, 154] width 80 height 21
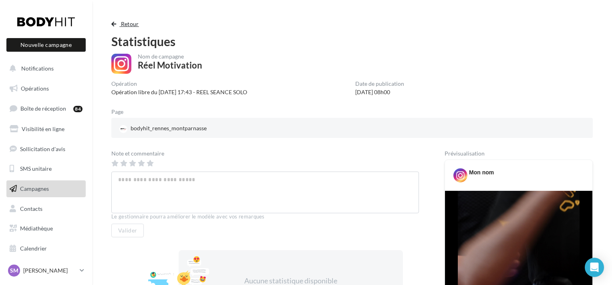
click at [123, 24] on span "Retour" at bounding box center [130, 23] width 18 height 7
